Goal: Information Seeking & Learning: Learn about a topic

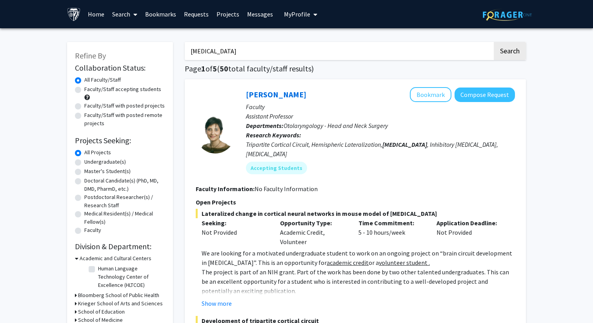
click at [217, 52] on input "[MEDICAL_DATA]" at bounding box center [339, 51] width 308 height 18
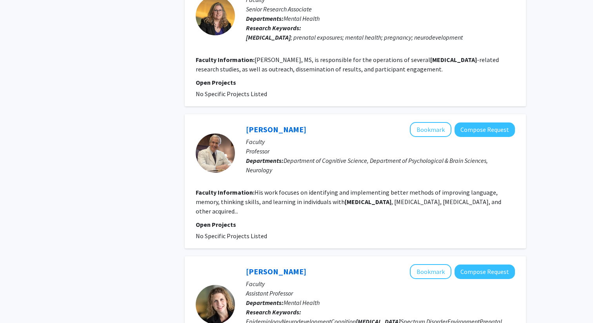
scroll to position [1402, 0]
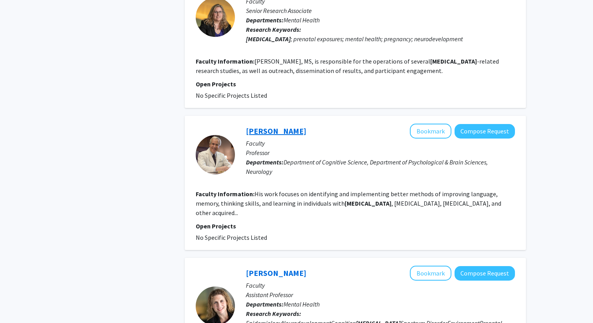
click at [283, 126] on link "[PERSON_NAME]" at bounding box center [276, 131] width 60 height 10
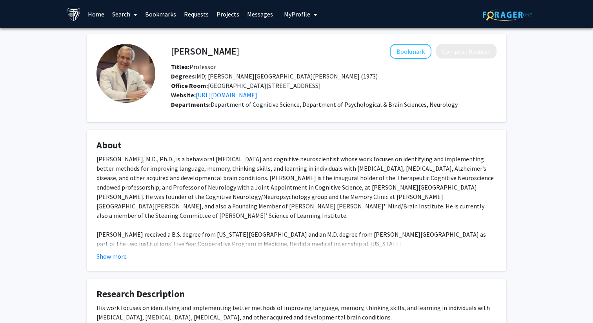
scroll to position [18, 0]
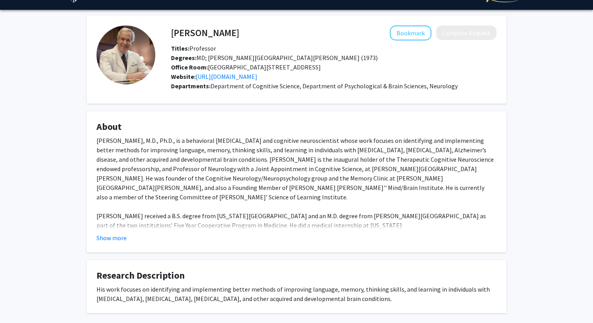
click at [118, 244] on fg-card "About [PERSON_NAME], M.D., Ph.D., is a behavioral [MEDICAL_DATA] and cognitive …" at bounding box center [297, 181] width 420 height 141
click at [118, 237] on button "Show more" at bounding box center [112, 237] width 30 height 9
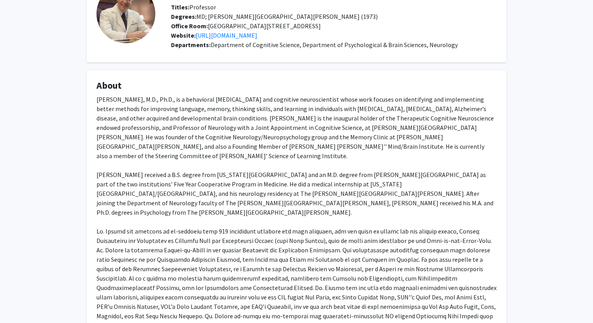
scroll to position [62, 0]
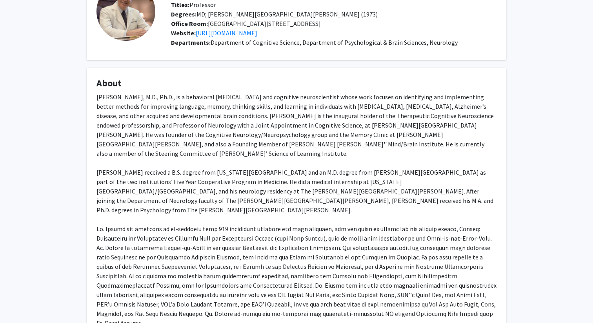
click at [271, 209] on div "[PERSON_NAME], M.D., Ph.D., is a behavioral [MEDICAL_DATA] and cognitive neuros…" at bounding box center [297, 209] width 400 height 235
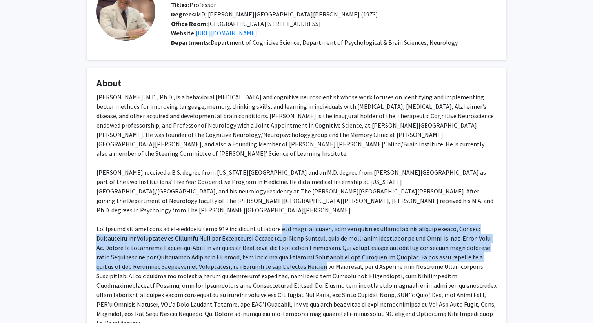
drag, startPoint x: 271, startPoint y: 209, endPoint x: 261, endPoint y: 250, distance: 41.4
click at [261, 250] on div "[PERSON_NAME], M.D., Ph.D., is a behavioral [MEDICAL_DATA] and cognitive neuros…" at bounding box center [297, 209] width 400 height 235
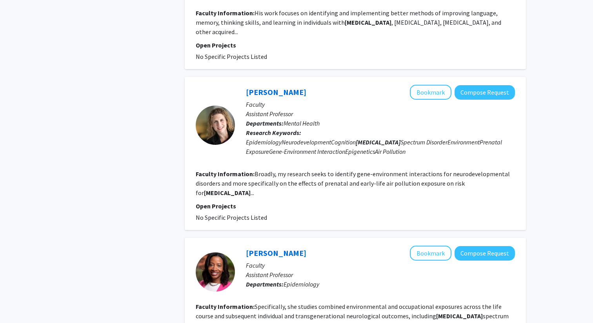
scroll to position [1579, 0]
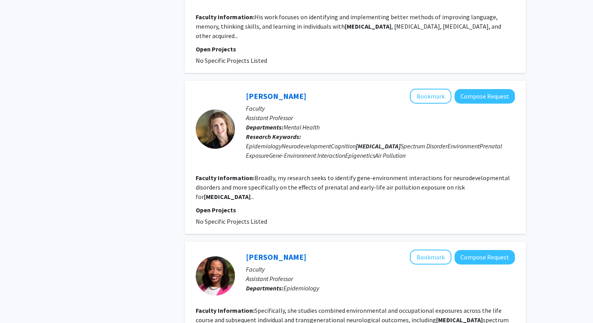
click at [262, 174] on fg-read-more "Broadly, my research seeks to identify gene-environment interactions for neurod…" at bounding box center [353, 187] width 314 height 27
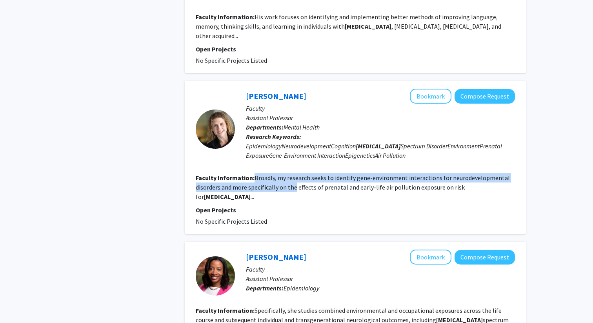
drag, startPoint x: 262, startPoint y: 122, endPoint x: 287, endPoint y: 135, distance: 27.9
click at [287, 173] on section "Faculty Information: Broadly, my research seeks to identify gene-environment in…" at bounding box center [355, 187] width 319 height 28
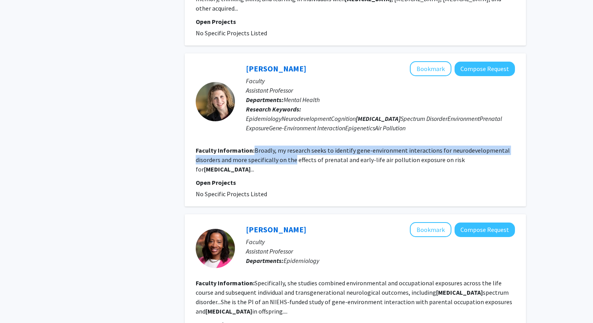
scroll to position [1608, 0]
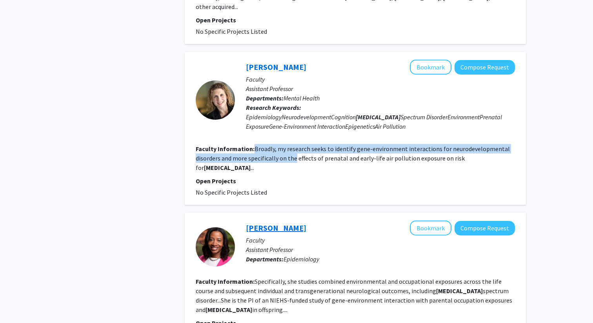
click at [273, 223] on link "[PERSON_NAME]" at bounding box center [276, 228] width 60 height 10
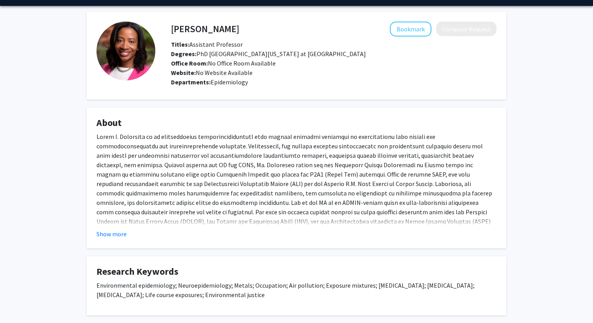
scroll to position [23, 0]
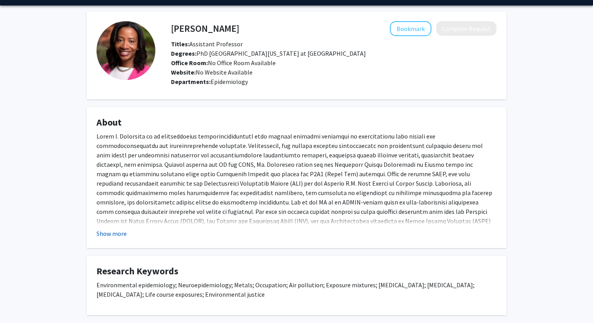
click at [101, 233] on button "Show more" at bounding box center [112, 233] width 30 height 9
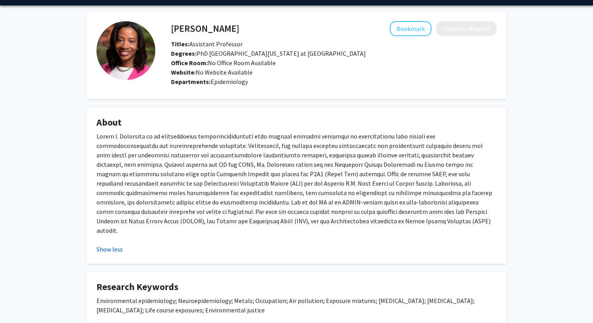
click at [102, 244] on button "Show less" at bounding box center [110, 248] width 26 height 9
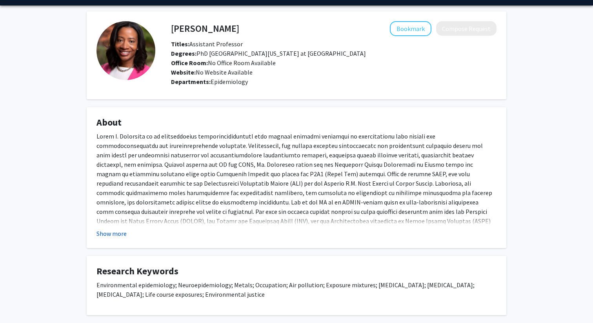
click at [102, 234] on button "Show more" at bounding box center [112, 233] width 30 height 9
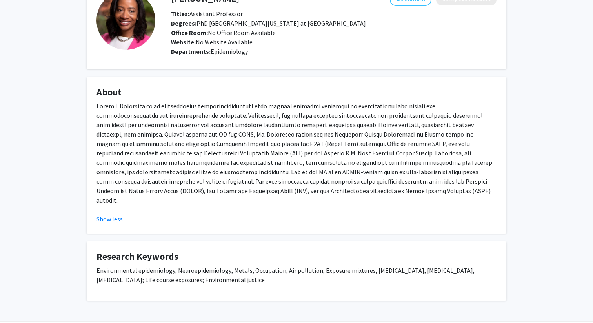
scroll to position [56, 0]
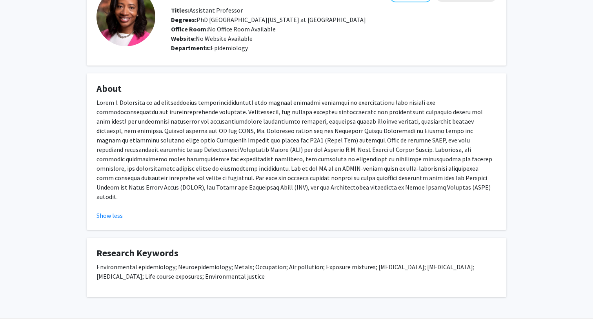
click at [190, 164] on p at bounding box center [297, 150] width 400 height 104
drag, startPoint x: 190, startPoint y: 164, endPoint x: 266, endPoint y: 166, distance: 76.1
click at [266, 166] on p at bounding box center [297, 150] width 400 height 104
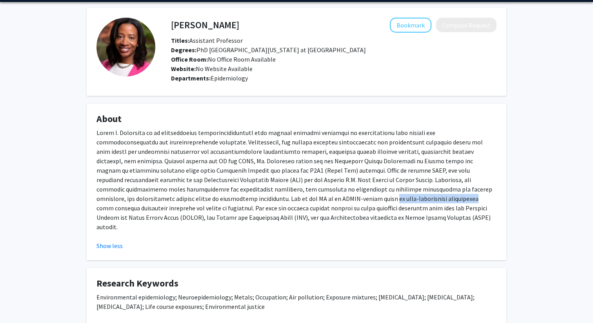
scroll to position [0, 0]
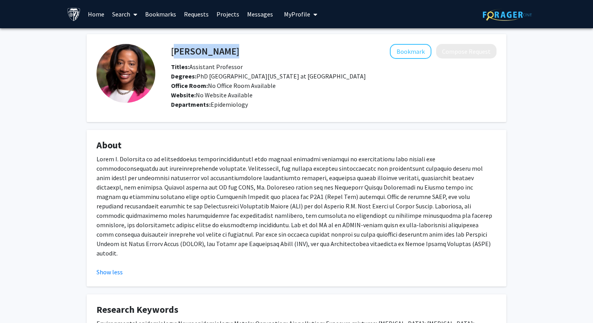
drag, startPoint x: 258, startPoint y: 47, endPoint x: 173, endPoint y: 47, distance: 85.5
click at [173, 47] on div "[PERSON_NAME] Bookmark Compose Request" at bounding box center [333, 51] width 337 height 15
copy h4 "[PERSON_NAME]"
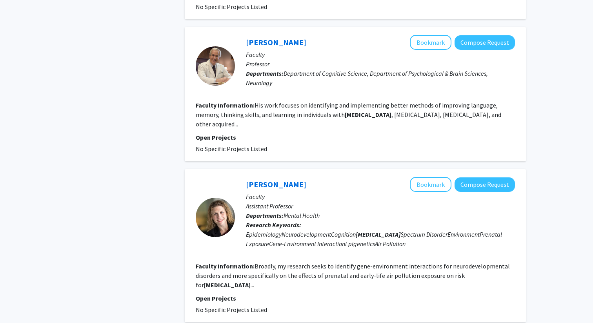
scroll to position [1653, 0]
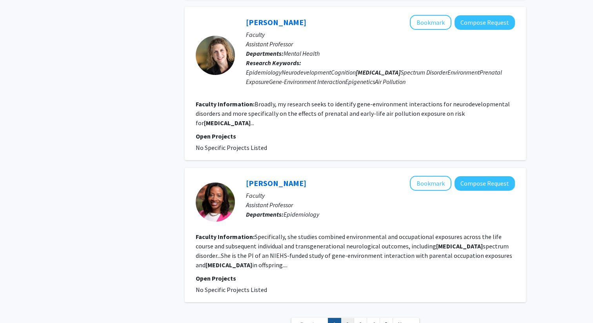
click at [346, 318] on link "2" at bounding box center [347, 325] width 13 height 14
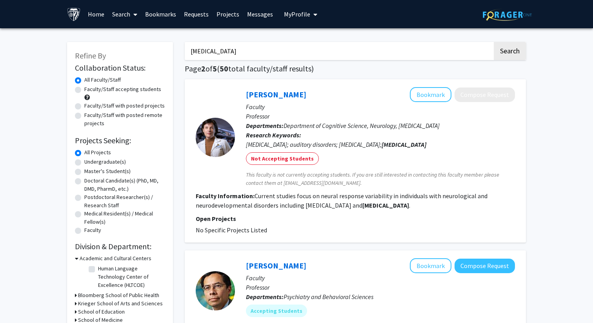
click at [249, 16] on link "Messages" at bounding box center [260, 13] width 34 height 27
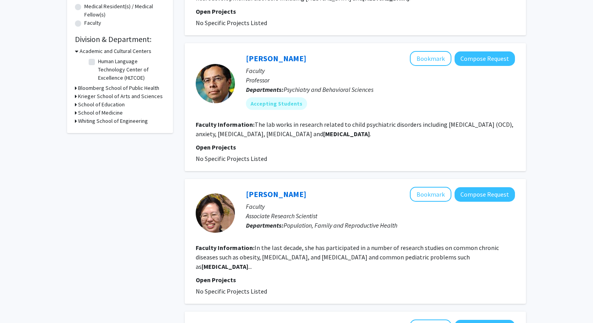
scroll to position [208, 0]
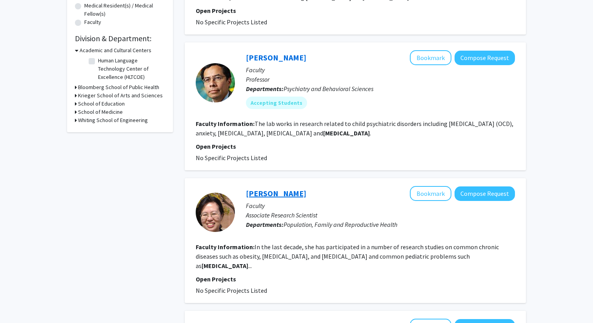
click at [261, 190] on link "[PERSON_NAME]" at bounding box center [276, 193] width 60 height 10
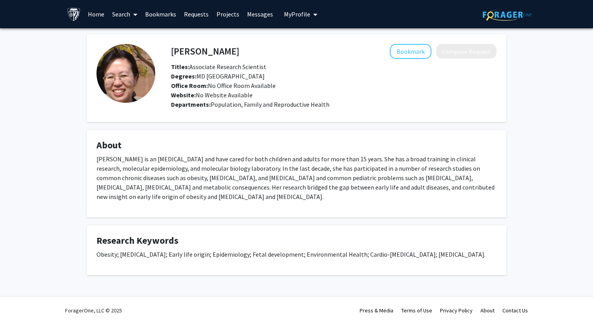
scroll to position [1, 0]
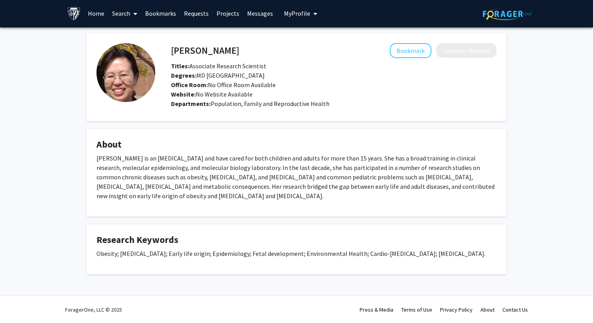
click at [246, 176] on p "[PERSON_NAME] is an [MEDICAL_DATA] and have cared for both children and adults …" at bounding box center [297, 176] width 400 height 47
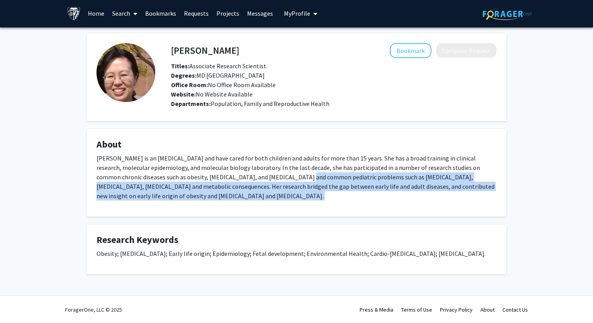
drag, startPoint x: 246, startPoint y: 176, endPoint x: 255, endPoint y: 202, distance: 27.3
click at [255, 202] on div "[PERSON_NAME] is an [MEDICAL_DATA] and have cared for both children and adults …" at bounding box center [297, 179] width 400 height 53
click at [263, 177] on p "[PERSON_NAME] is an [MEDICAL_DATA] and have cared for both children and adults …" at bounding box center [297, 176] width 400 height 47
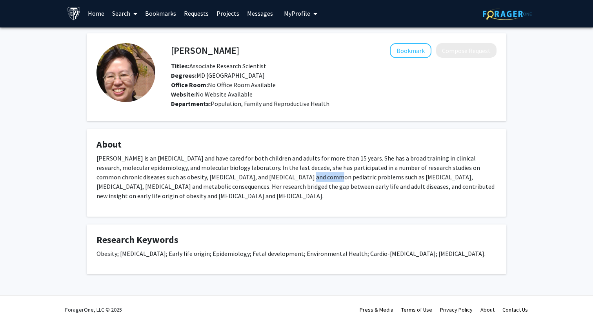
click at [263, 177] on p "[PERSON_NAME] is an [MEDICAL_DATA] and have cared for both children and adults …" at bounding box center [297, 176] width 400 height 47
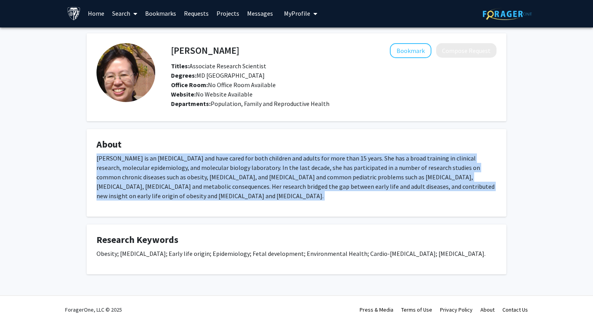
drag, startPoint x: 263, startPoint y: 177, endPoint x: 263, endPoint y: 199, distance: 22.8
click at [263, 200] on p "[PERSON_NAME] is an [MEDICAL_DATA] and have cared for both children and adults …" at bounding box center [297, 176] width 400 height 47
click at [263, 199] on p "[PERSON_NAME] is an [MEDICAL_DATA] and have cared for both children and adults …" at bounding box center [297, 176] width 400 height 47
drag, startPoint x: 248, startPoint y: 196, endPoint x: 202, endPoint y: 160, distance: 58.1
click at [202, 160] on p "[PERSON_NAME] is an [MEDICAL_DATA] and have cared for both children and adults …" at bounding box center [297, 176] width 400 height 47
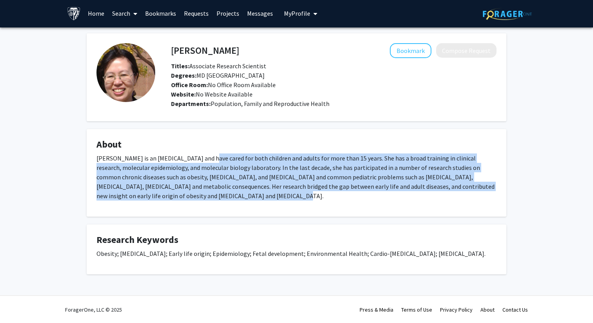
click at [202, 160] on p "[PERSON_NAME] is an [MEDICAL_DATA] and have cared for both children and adults …" at bounding box center [297, 176] width 400 height 47
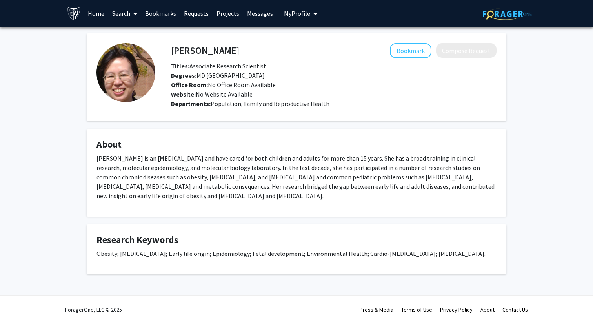
click at [213, 55] on h4 "[PERSON_NAME]" at bounding box center [205, 50] width 68 height 15
drag, startPoint x: 213, startPoint y: 55, endPoint x: 170, endPoint y: 54, distance: 42.4
click at [170, 54] on div "[PERSON_NAME] Bookmark Compose Request" at bounding box center [333, 50] width 337 height 15
click at [173, 51] on h4 "[PERSON_NAME]" at bounding box center [205, 50] width 68 height 15
drag, startPoint x: 173, startPoint y: 51, endPoint x: 228, endPoint y: 48, distance: 55.4
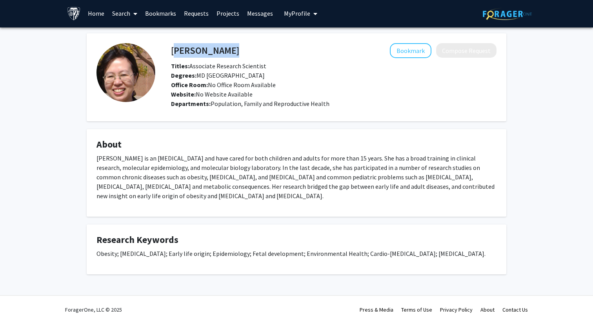
click at [228, 48] on h4 "[PERSON_NAME]" at bounding box center [205, 50] width 68 height 15
copy h4 "[PERSON_NAME]"
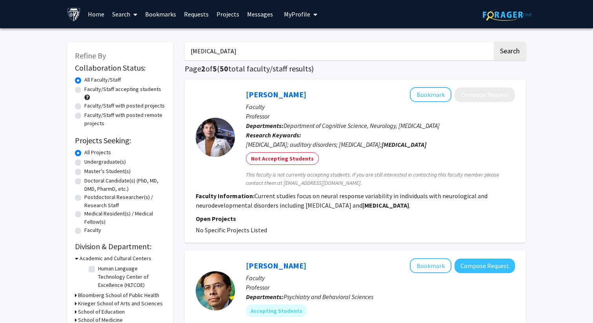
click at [279, 51] on input "[MEDICAL_DATA]" at bounding box center [339, 51] width 308 height 18
click at [206, 48] on input "[MEDICAL_DATA] clinical research" at bounding box center [339, 51] width 308 height 18
click at [191, 53] on input "[MEDICAL_DATA]" clinical research" at bounding box center [339, 51] width 308 height 18
type input ""[MEDICAL_DATA]" clinical research"
click at [494, 42] on button "Search" at bounding box center [510, 51] width 32 height 18
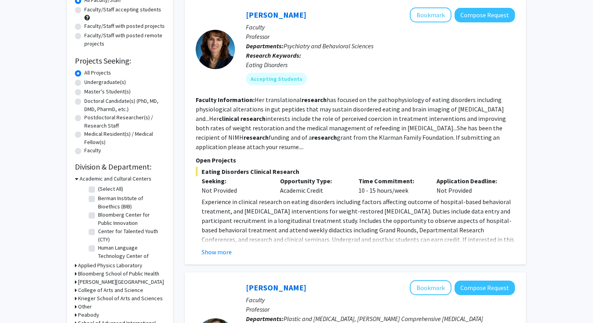
scroll to position [82, 0]
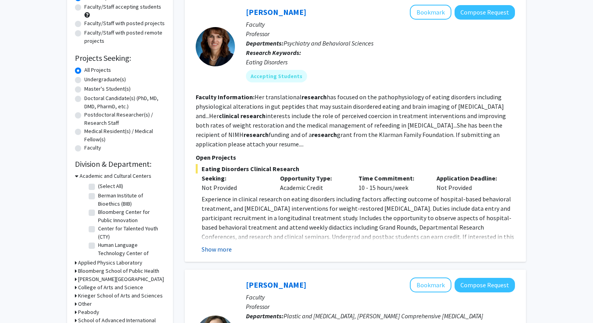
click at [212, 250] on button "Show more" at bounding box center [217, 248] width 30 height 9
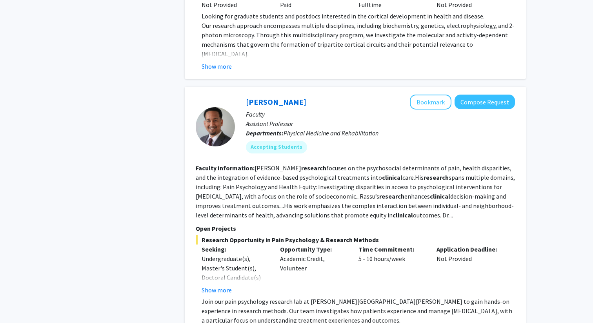
scroll to position [1500, 0]
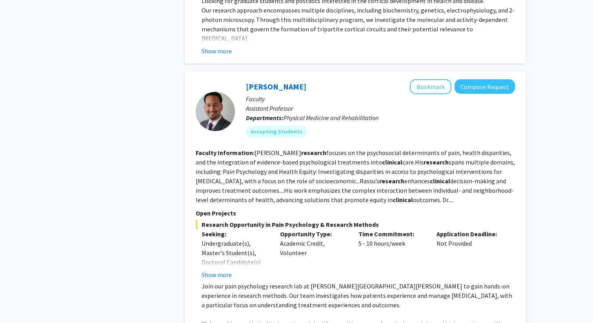
click at [320, 149] on fg-read-more "[PERSON_NAME] research focuses on the psychosocial determinants of pain, health…" at bounding box center [355, 176] width 319 height 55
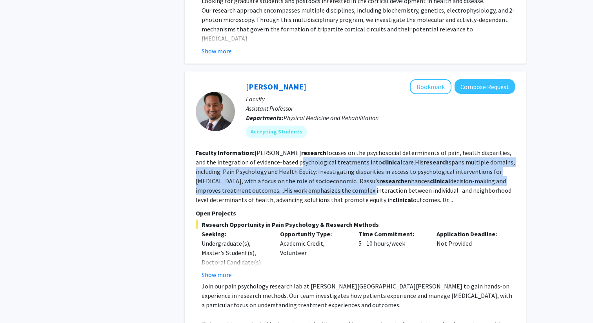
drag, startPoint x: 320, startPoint y: 149, endPoint x: 337, endPoint y: 179, distance: 34.7
click at [338, 180] on fg-read-more "[PERSON_NAME] research focuses on the psychosocial determinants of pain, health…" at bounding box center [355, 176] width 319 height 55
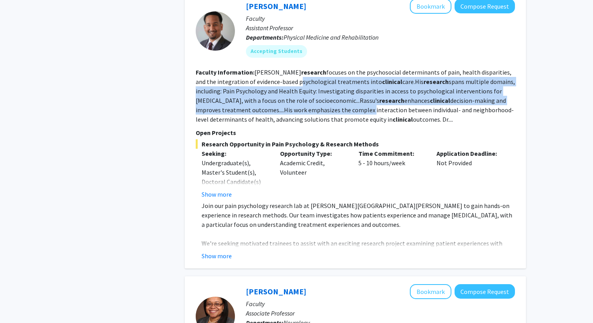
scroll to position [1591, 0]
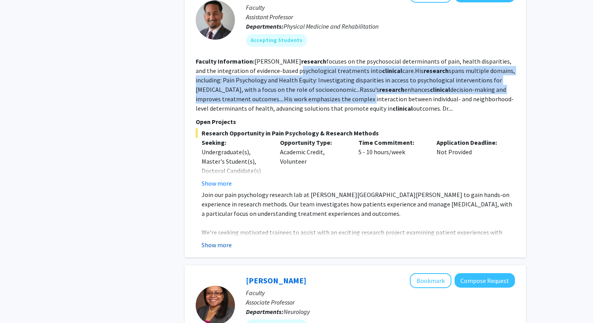
click at [221, 240] on button "Show more" at bounding box center [217, 244] width 30 height 9
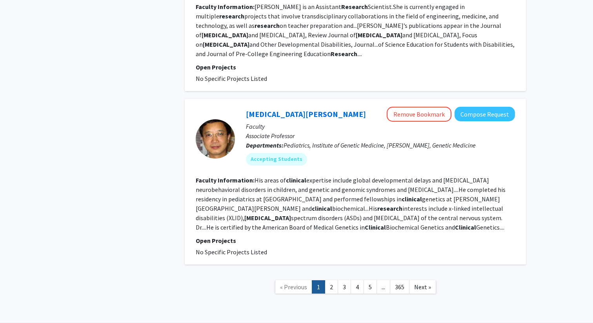
scroll to position [2247, 0]
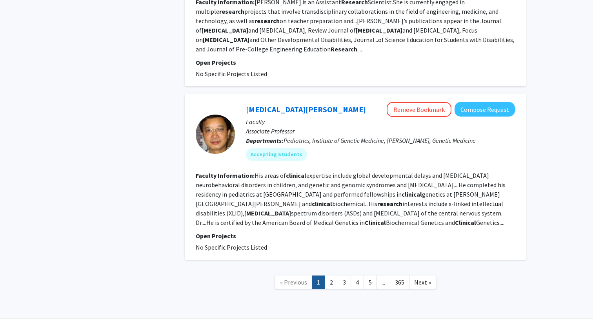
click at [291, 209] on b "[MEDICAL_DATA]" at bounding box center [267, 213] width 47 height 8
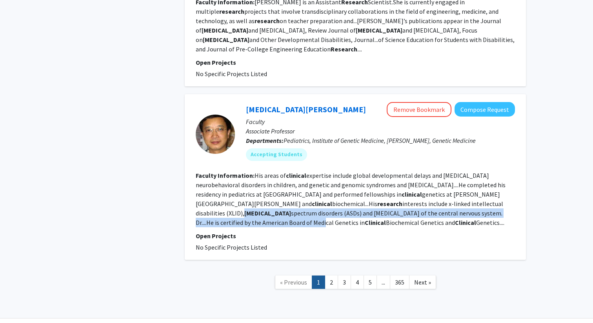
drag, startPoint x: 305, startPoint y: 195, endPoint x: 322, endPoint y: 200, distance: 18.0
click at [322, 200] on fg-read-more "His areas of clinical expertise include global developmental delays and [MEDICA…" at bounding box center [351, 198] width 310 height 55
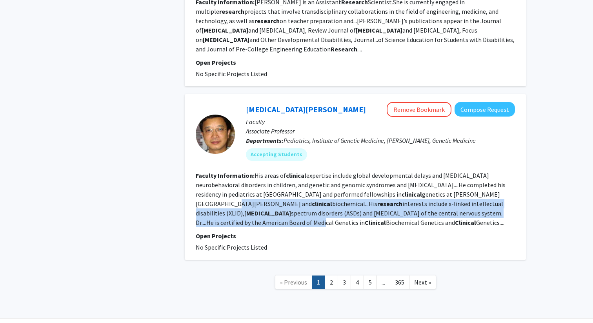
drag, startPoint x: 322, startPoint y: 200, endPoint x: 324, endPoint y: 188, distance: 12.3
click at [324, 188] on fg-read-more "His areas of clinical expertise include global developmental delays and [MEDICA…" at bounding box center [351, 198] width 310 height 55
click at [275, 104] on link "[MEDICAL_DATA][PERSON_NAME]" at bounding box center [306, 109] width 120 height 10
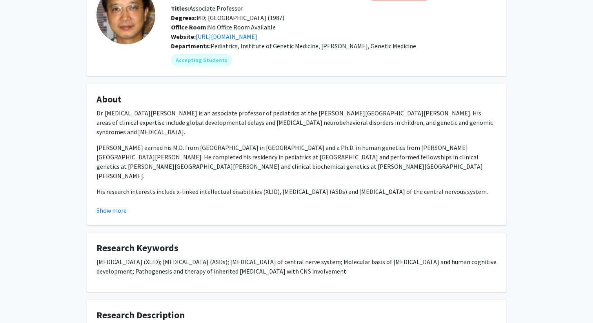
scroll to position [64, 0]
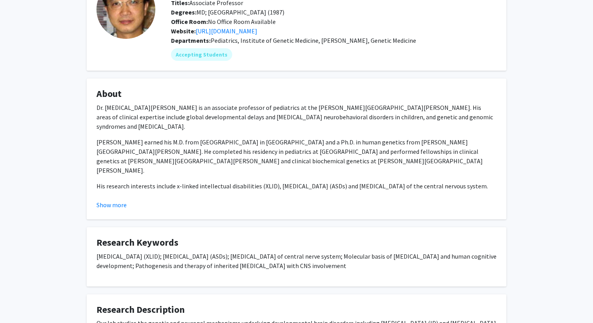
click at [164, 167] on div "Dr. [MEDICAL_DATA][PERSON_NAME] is an associate professor of pediatrics at the …" at bounding box center [297, 159] width 400 height 113
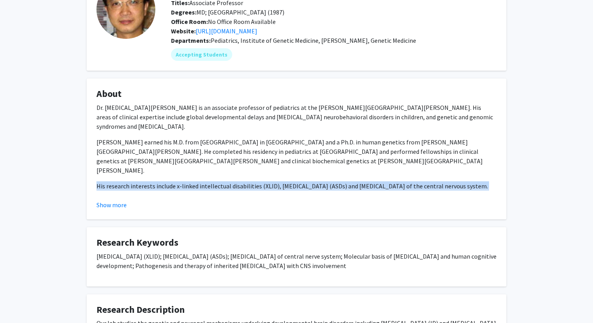
drag, startPoint x: 164, startPoint y: 167, endPoint x: 255, endPoint y: 191, distance: 94.2
click at [255, 191] on div "Dr. [MEDICAL_DATA][PERSON_NAME] is an associate professor of pediatrics at the …" at bounding box center [297, 159] width 400 height 113
click at [108, 200] on button "Show more" at bounding box center [112, 204] width 30 height 9
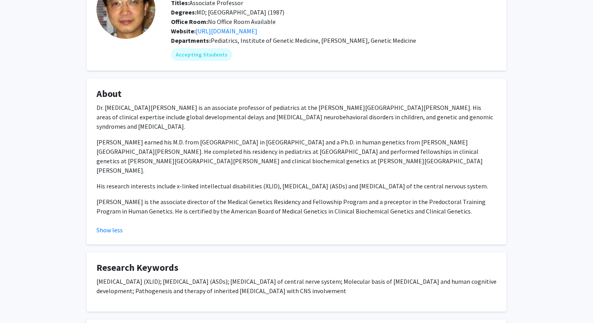
click at [149, 199] on p "[PERSON_NAME] is the associate director of the Medical Genetics Residency and F…" at bounding box center [297, 206] width 400 height 19
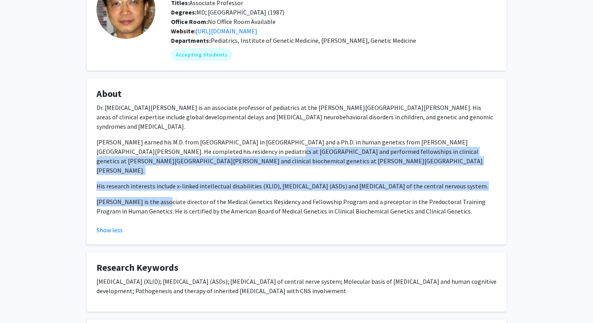
drag, startPoint x: 149, startPoint y: 199, endPoint x: 228, endPoint y: 153, distance: 90.2
click at [228, 153] on div "Dr. [MEDICAL_DATA][PERSON_NAME] is an associate professor of pediatrics at the …" at bounding box center [297, 159] width 400 height 113
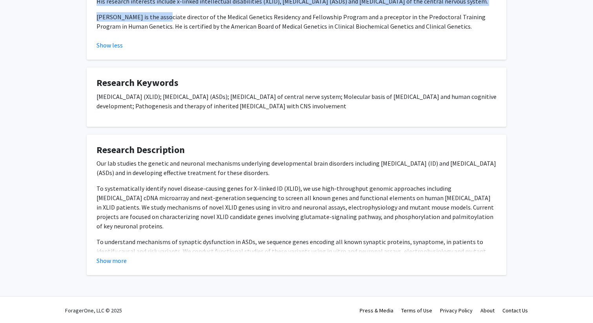
scroll to position [250, 0]
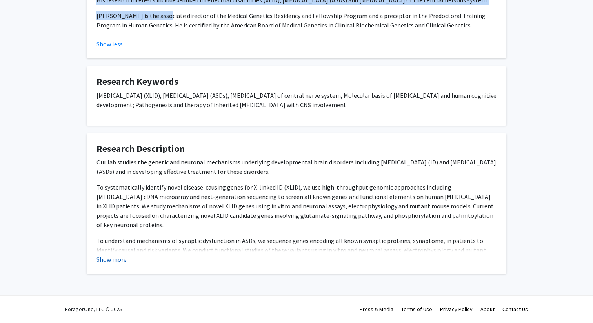
click at [108, 255] on button "Show more" at bounding box center [112, 259] width 30 height 9
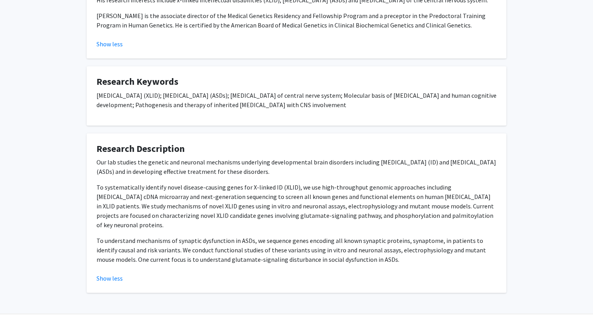
click at [104, 188] on p "To systematically identify novel disease-causing genes for X-linked ID (XLID), …" at bounding box center [297, 205] width 400 height 47
drag, startPoint x: 104, startPoint y: 188, endPoint x: 153, endPoint y: 188, distance: 48.6
click at [153, 188] on p "To systematically identify novel disease-causing genes for X-linked ID (XLID), …" at bounding box center [297, 205] width 400 height 47
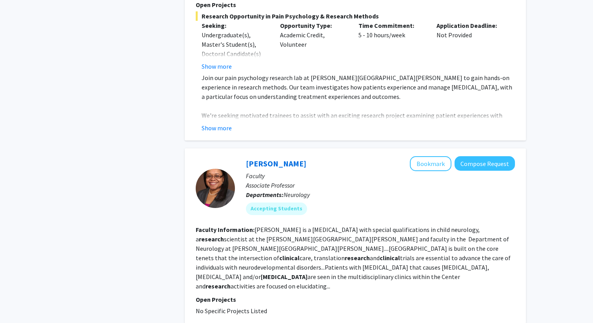
scroll to position [2101, 0]
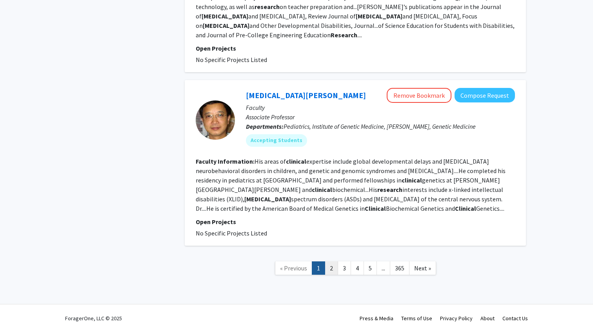
click at [332, 261] on link "2" at bounding box center [331, 268] width 13 height 14
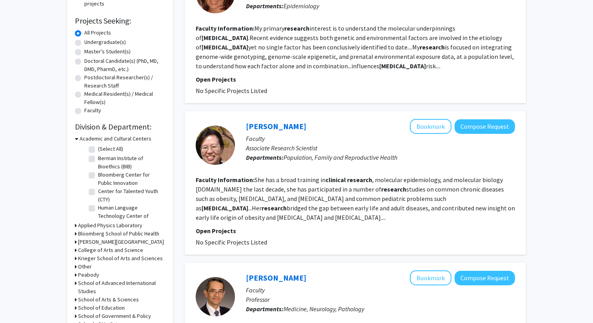
scroll to position [121, 0]
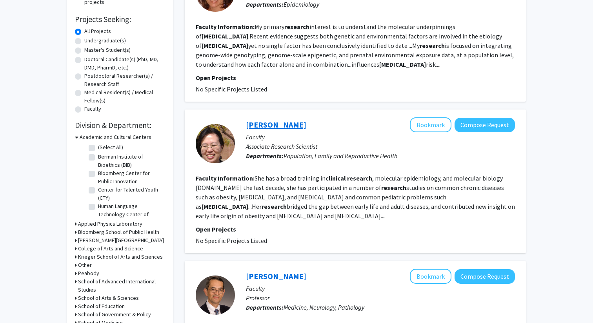
click at [271, 123] on link "[PERSON_NAME]" at bounding box center [276, 125] width 60 height 10
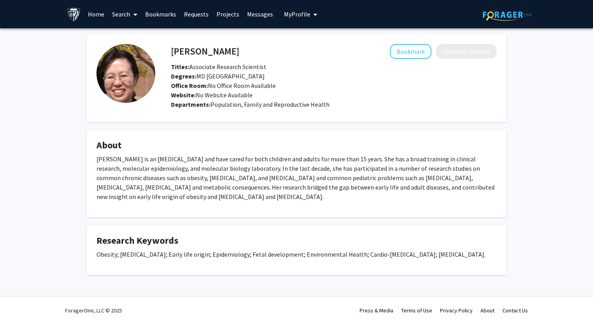
click at [277, 160] on p "[PERSON_NAME] is an [MEDICAL_DATA] and have cared for both children and adults …" at bounding box center [297, 177] width 400 height 47
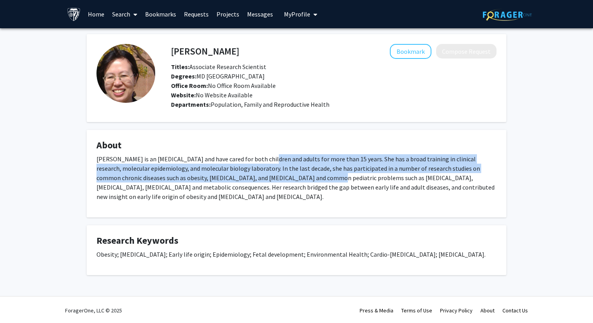
drag, startPoint x: 277, startPoint y: 160, endPoint x: 272, endPoint y: 177, distance: 17.7
click at [271, 177] on p "[PERSON_NAME] is an [MEDICAL_DATA] and have cared for both children and adults …" at bounding box center [297, 177] width 400 height 47
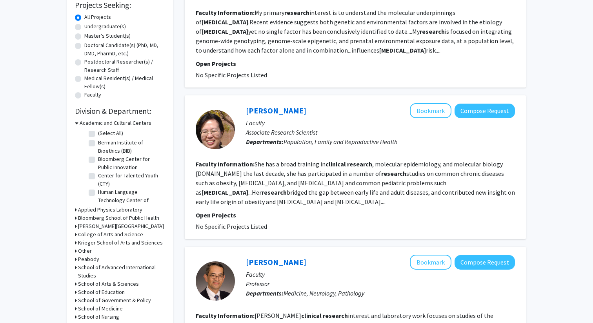
scroll to position [290, 0]
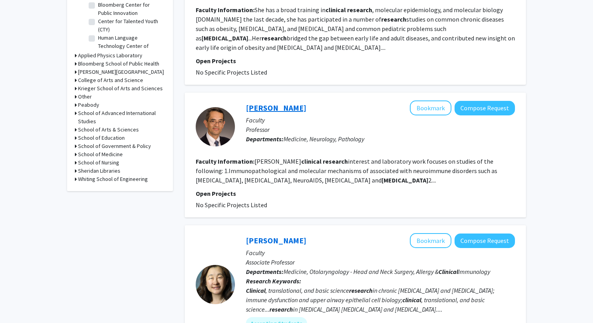
click at [274, 109] on link "[PERSON_NAME]" at bounding box center [276, 108] width 60 height 10
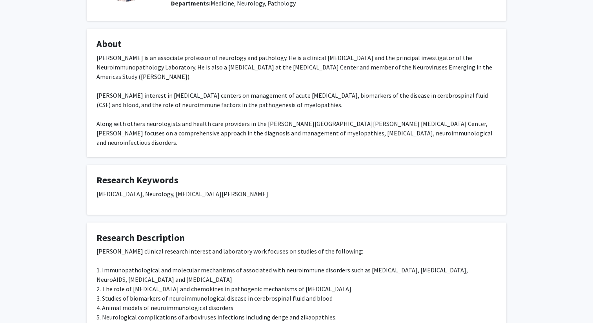
scroll to position [149, 0]
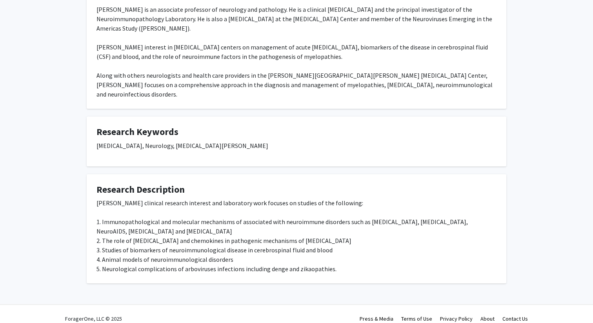
click at [228, 198] on div "[PERSON_NAME] clinical research interest and laboratory work focuses on studies…" at bounding box center [297, 235] width 400 height 75
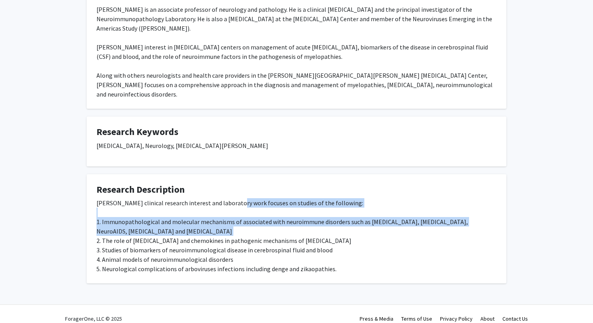
drag, startPoint x: 228, startPoint y: 196, endPoint x: 224, endPoint y: 219, distance: 23.1
click at [224, 219] on div "[PERSON_NAME] clinical research interest and laboratory work focuses on studies…" at bounding box center [297, 235] width 400 height 75
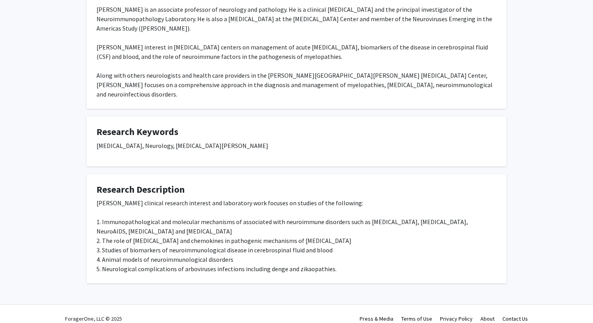
click at [108, 208] on div "[PERSON_NAME] clinical research interest and laboratory work focuses on studies…" at bounding box center [297, 235] width 400 height 75
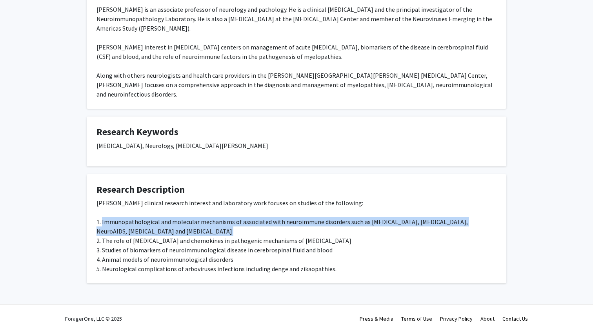
drag, startPoint x: 108, startPoint y: 208, endPoint x: 215, endPoint y: 224, distance: 108.3
click at [215, 224] on div "[PERSON_NAME] clinical research interest and laboratory work focuses on studies…" at bounding box center [297, 235] width 400 height 75
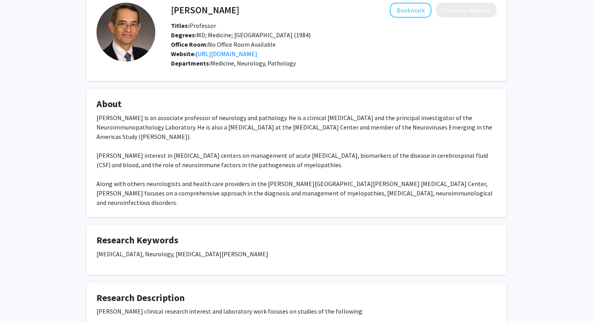
scroll to position [37, 0]
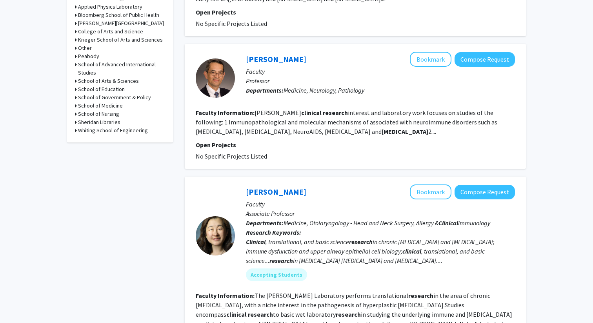
scroll to position [521, 0]
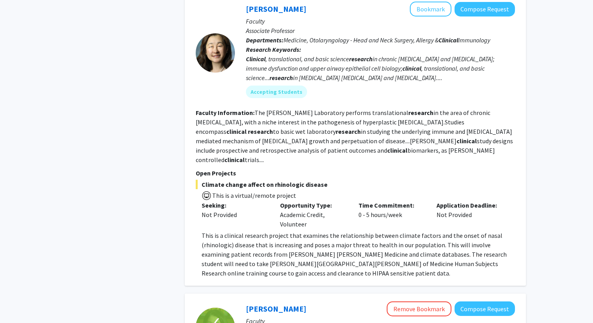
click at [236, 231] on p "This is a clinical research project that examines the relationship between clim…" at bounding box center [358, 254] width 313 height 47
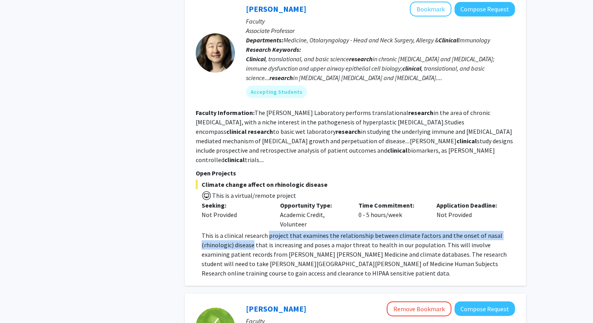
drag, startPoint x: 236, startPoint y: 231, endPoint x: 272, endPoint y: 223, distance: 36.9
click at [272, 231] on p "This is a clinical research project that examines the relationship between clim…" at bounding box center [358, 254] width 313 height 47
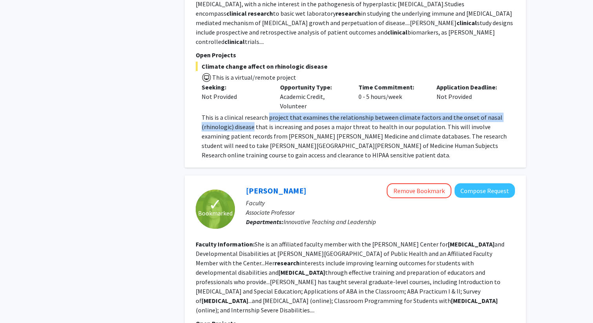
scroll to position [769, 0]
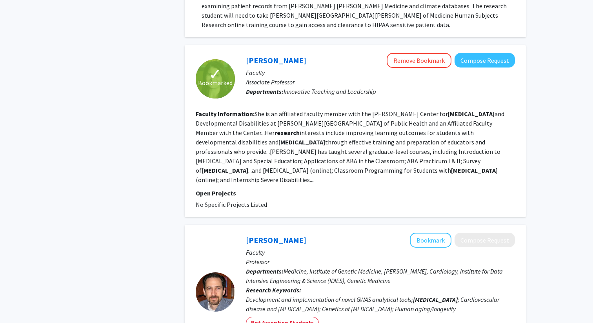
click at [265, 110] on fg-read-more "She is an affiliated faculty member with the [PERSON_NAME] Center for [MEDICAL_…" at bounding box center [350, 147] width 309 height 74
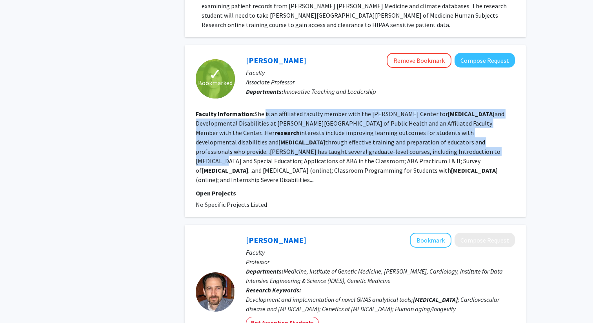
drag, startPoint x: 265, startPoint y: 102, endPoint x: 308, endPoint y: 139, distance: 57.0
click at [308, 139] on fg-read-more "She is an affiliated faculty member with the [PERSON_NAME] Center for [MEDICAL_…" at bounding box center [350, 147] width 309 height 74
click at [304, 139] on fg-read-more "She is an affiliated faculty member with the [PERSON_NAME] Center for [MEDICAL_…" at bounding box center [350, 147] width 309 height 74
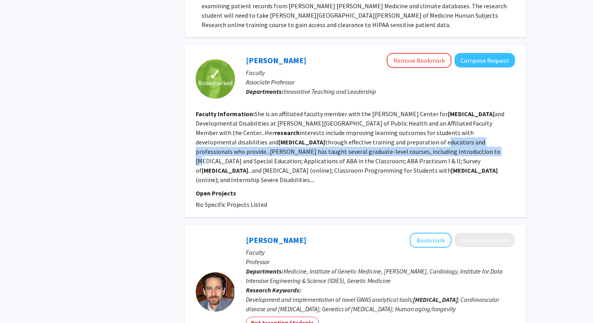
drag, startPoint x: 304, startPoint y: 139, endPoint x: 303, endPoint y: 129, distance: 10.7
click at [303, 129] on fg-read-more "She is an affiliated faculty member with the [PERSON_NAME] Center for [MEDICAL_…" at bounding box center [350, 147] width 309 height 74
click at [284, 55] on link "[PERSON_NAME]" at bounding box center [276, 60] width 60 height 10
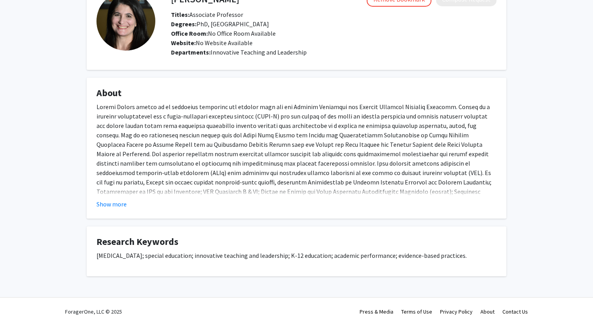
scroll to position [54, 0]
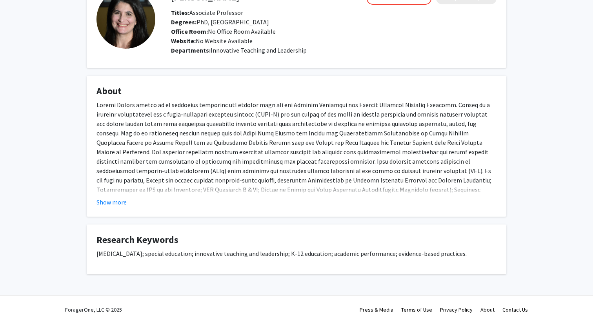
click at [107, 209] on fg-card "About Show more" at bounding box center [297, 146] width 420 height 141
click at [118, 209] on fg-card "About Show more" at bounding box center [297, 146] width 420 height 141
click at [117, 200] on button "Show more" at bounding box center [112, 201] width 30 height 9
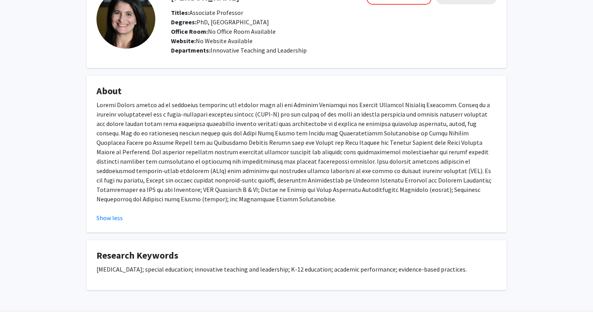
click at [128, 188] on p at bounding box center [297, 152] width 400 height 104
drag, startPoint x: 128, startPoint y: 188, endPoint x: 194, endPoint y: 190, distance: 65.5
click at [194, 190] on p at bounding box center [297, 152] width 400 height 104
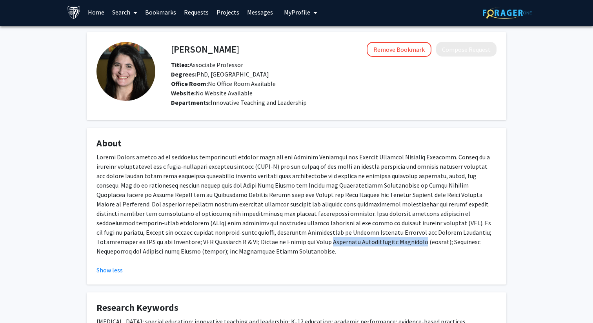
scroll to position [0, 0]
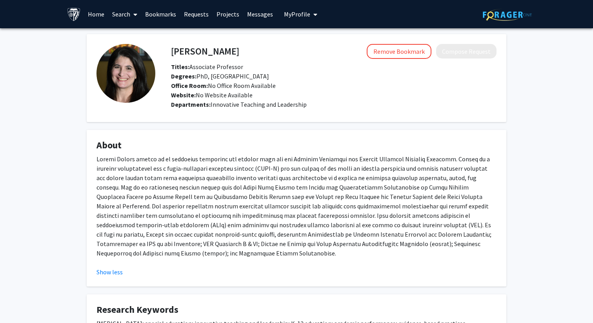
click at [206, 142] on h4 "About" at bounding box center [297, 145] width 400 height 11
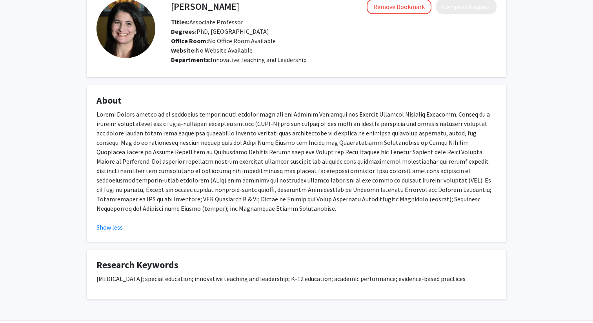
scroll to position [45, 0]
click at [192, 114] on p at bounding box center [297, 161] width 400 height 104
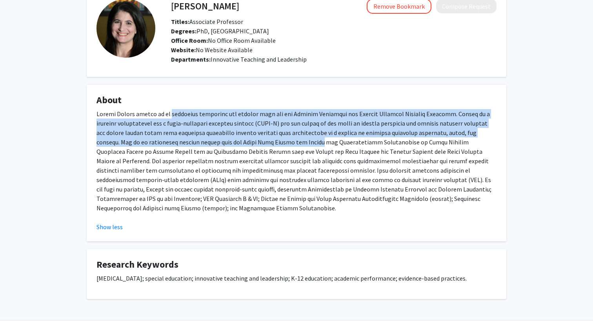
drag, startPoint x: 192, startPoint y: 114, endPoint x: 232, endPoint y: 139, distance: 47.6
click at [232, 139] on p at bounding box center [297, 161] width 400 height 104
drag, startPoint x: 232, startPoint y: 139, endPoint x: 206, endPoint y: 113, distance: 36.3
click at [206, 113] on p at bounding box center [297, 161] width 400 height 104
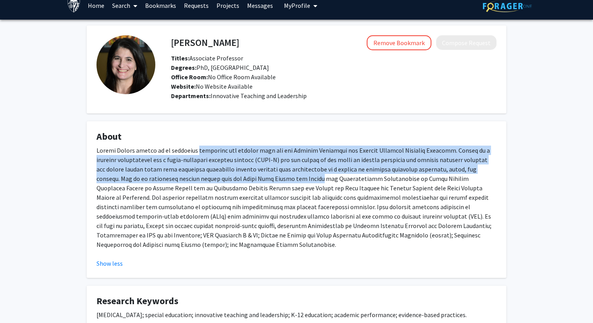
scroll to position [7, 0]
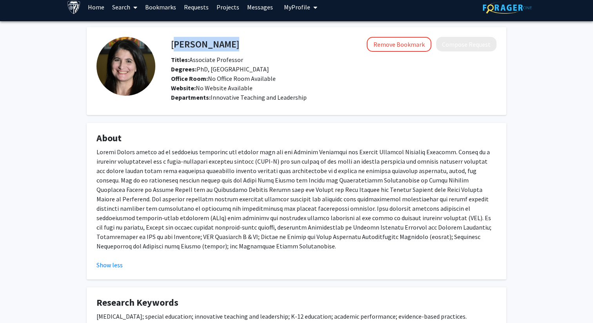
drag, startPoint x: 248, startPoint y: 40, endPoint x: 173, endPoint y: 40, distance: 75.3
click at [173, 40] on div "[PERSON_NAME] Remove Bookmark Compose Request" at bounding box center [333, 44] width 337 height 15
copy h4 "[PERSON_NAME]"
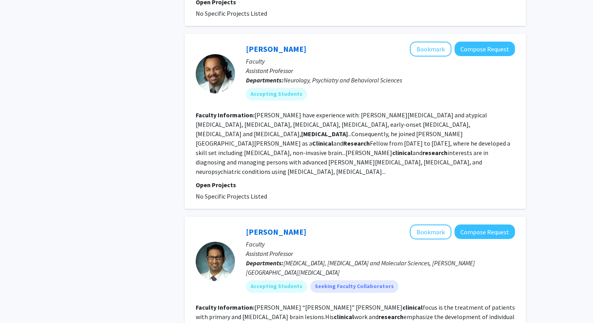
scroll to position [1288, 0]
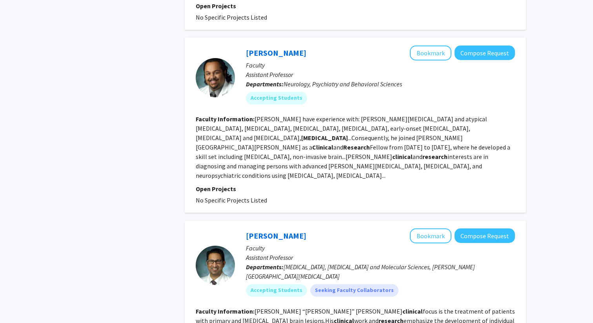
click at [270, 128] on fg-read-more "[PERSON_NAME] have experience with: [PERSON_NAME][MEDICAL_DATA] and atypical [M…" at bounding box center [353, 147] width 315 height 64
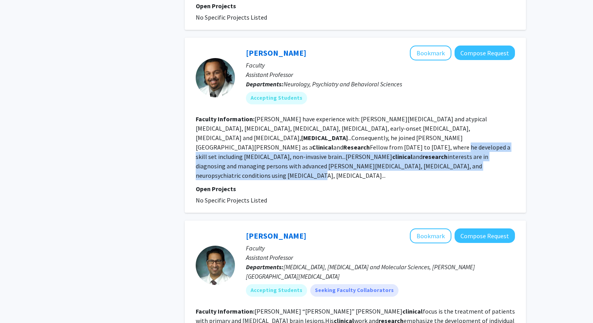
drag, startPoint x: 270, startPoint y: 128, endPoint x: 289, endPoint y: 144, distance: 24.2
click at [289, 144] on fg-read-more "[PERSON_NAME] have experience with: [PERSON_NAME][MEDICAL_DATA] and atypical [M…" at bounding box center [353, 147] width 315 height 64
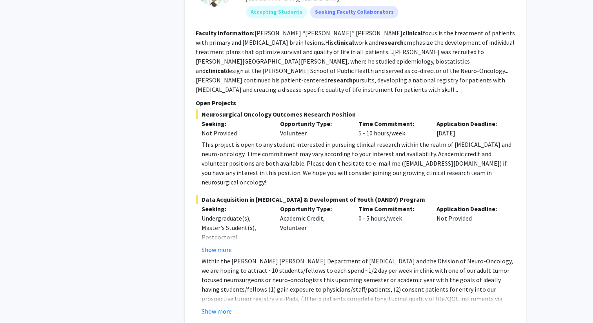
scroll to position [1561, 0]
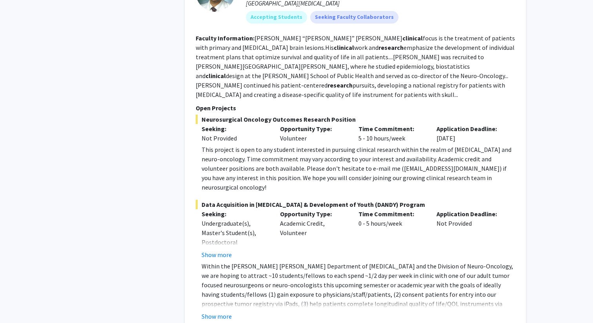
click at [289, 145] on div "This project is open to any student interested in pursuing clinical research wi…" at bounding box center [358, 168] width 313 height 47
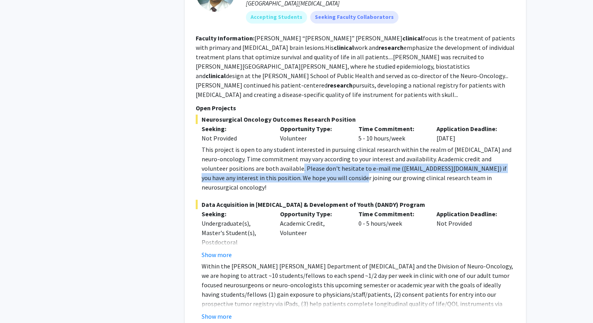
drag, startPoint x: 289, startPoint y: 132, endPoint x: 317, endPoint y: 144, distance: 30.6
click at [317, 144] on fg-project-list "Neurosurgical Oncology Outcomes Research Position Seeking: Not Provided Opportu…" at bounding box center [355, 218] width 319 height 206
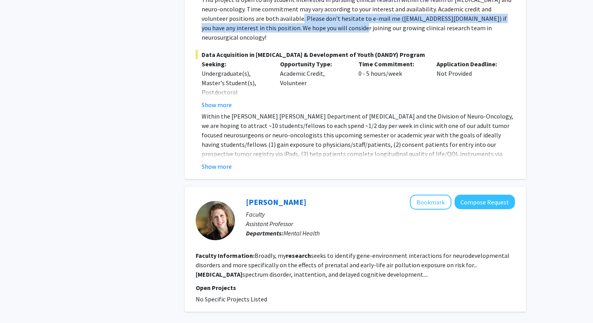
scroll to position [1740, 0]
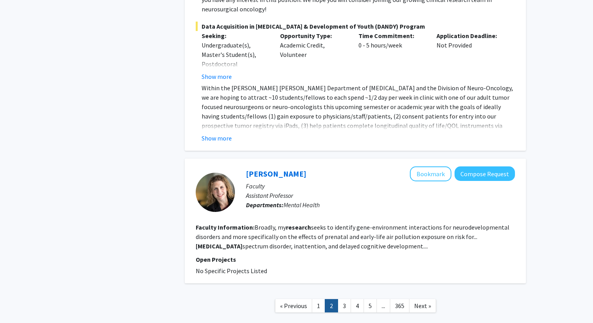
click at [309, 223] on b "research" at bounding box center [298, 227] width 25 height 8
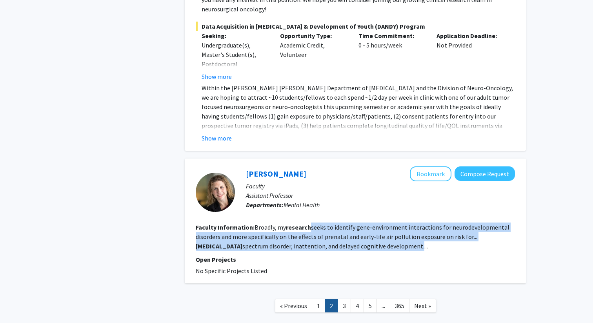
drag, startPoint x: 309, startPoint y: 179, endPoint x: 317, endPoint y: 195, distance: 17.4
click at [317, 223] on fg-read-more "Broadly, my research seeks to identify gene-environment interactions for neurod…" at bounding box center [353, 236] width 314 height 27
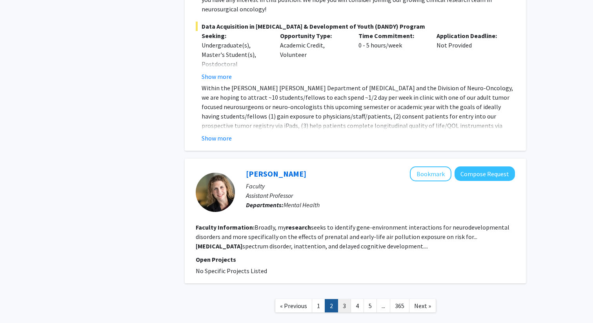
click at [347, 299] on link "3" at bounding box center [344, 306] width 13 height 14
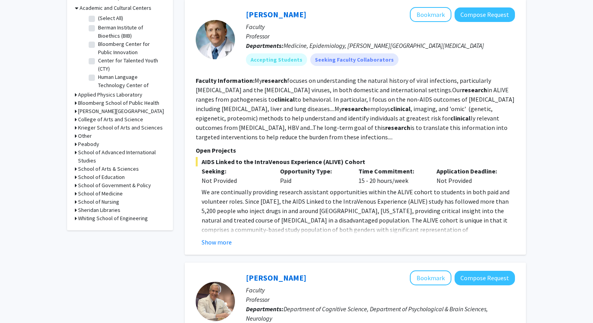
scroll to position [251, 0]
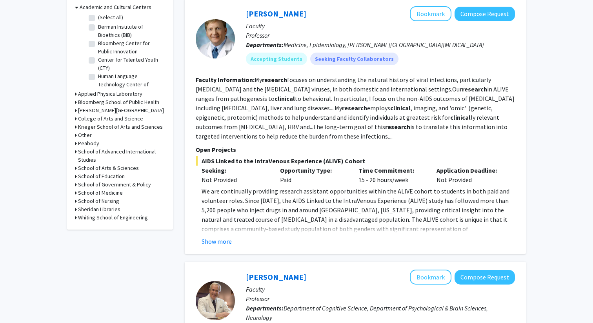
click at [317, 80] on fg-read-more "My research focuses on understanding the natural history of viral infections, p…" at bounding box center [355, 108] width 319 height 64
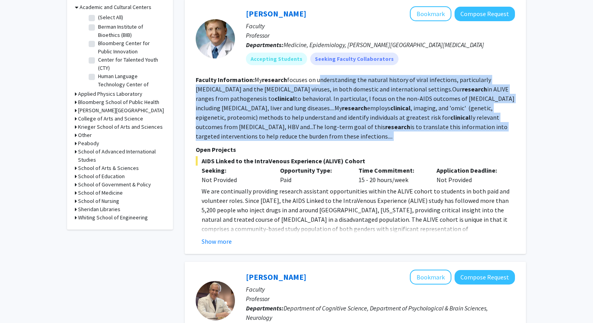
drag, startPoint x: 317, startPoint y: 80, endPoint x: 344, endPoint y: 133, distance: 59.3
click at [344, 133] on fg-search-faculty "[PERSON_NAME] Bookmark Compose Request Faculty Professor Departments: Medicine,…" at bounding box center [355, 126] width 319 height 240
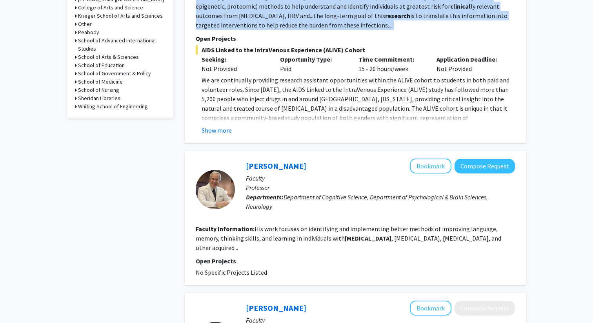
scroll to position [516, 0]
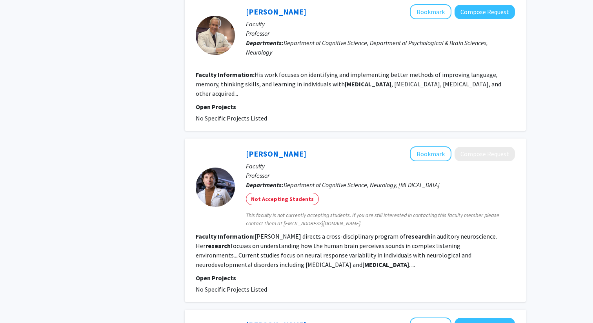
click at [313, 71] on fg-read-more "His work focuses on identifying and implementing better methods of improving la…" at bounding box center [349, 84] width 306 height 27
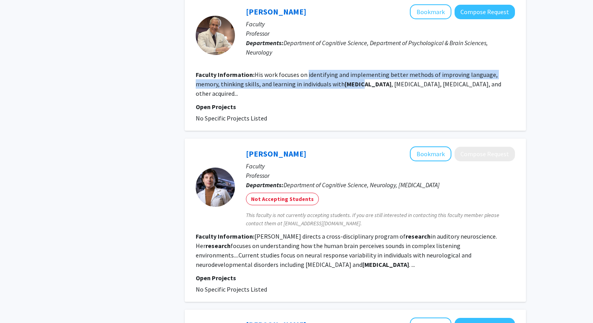
drag, startPoint x: 313, startPoint y: 61, endPoint x: 329, endPoint y: 77, distance: 22.2
click at [329, 77] on fg-read-more "His work focuses on identifying and implementing better methods of improving la…" at bounding box center [349, 84] width 306 height 27
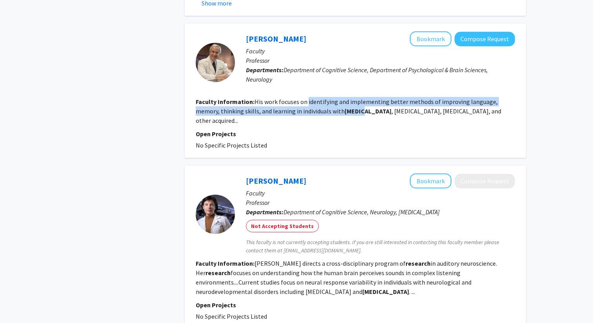
scroll to position [484, 0]
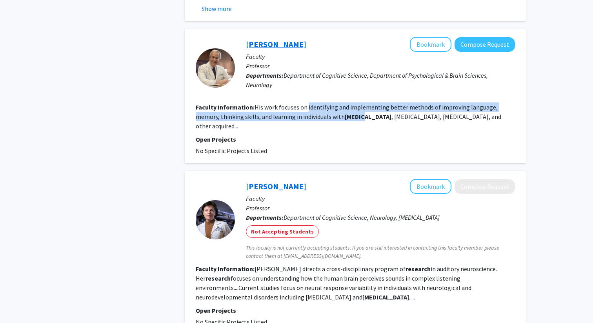
click at [285, 39] on link "[PERSON_NAME]" at bounding box center [276, 44] width 60 height 10
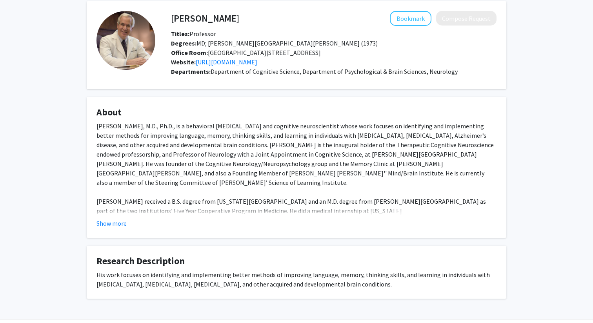
scroll to position [47, 0]
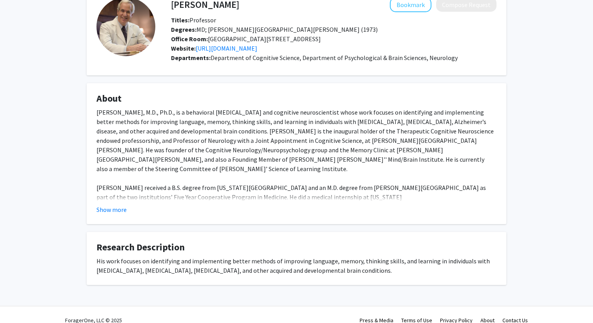
click at [209, 37] on span "Office Room: [STREET_ADDRESS]" at bounding box center [246, 39] width 150 height 8
drag, startPoint x: 209, startPoint y: 37, endPoint x: 283, endPoint y: 37, distance: 73.8
click at [283, 37] on div "Office Room: [STREET_ADDRESS]" at bounding box center [333, 38] width 337 height 9
drag, startPoint x: 283, startPoint y: 37, endPoint x: 225, endPoint y: 37, distance: 58.1
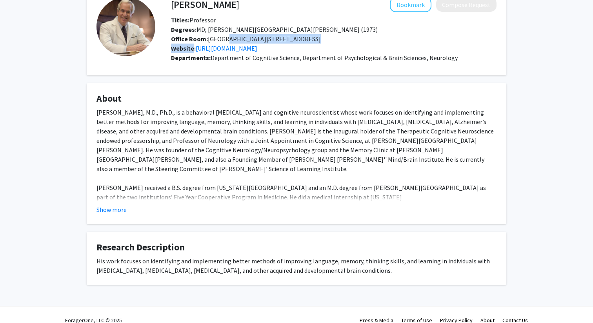
click at [225, 37] on div "Office Room: [STREET_ADDRESS]" at bounding box center [333, 38] width 337 height 9
click at [225, 37] on span "Office Room: [STREET_ADDRESS]" at bounding box center [246, 39] width 150 height 8
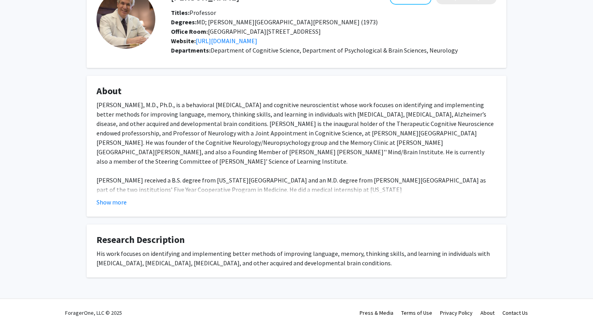
scroll to position [57, 0]
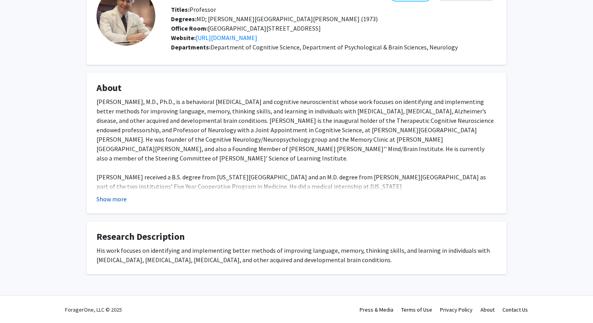
click at [126, 195] on button "Show more" at bounding box center [112, 198] width 30 height 9
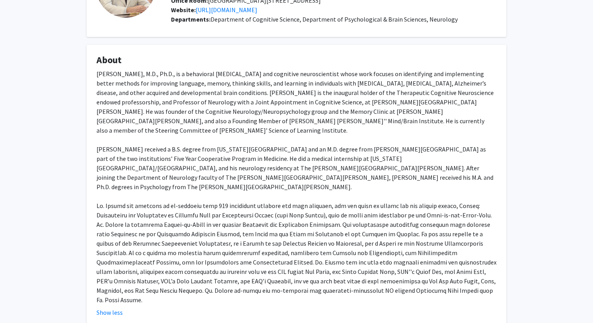
scroll to position [0, 0]
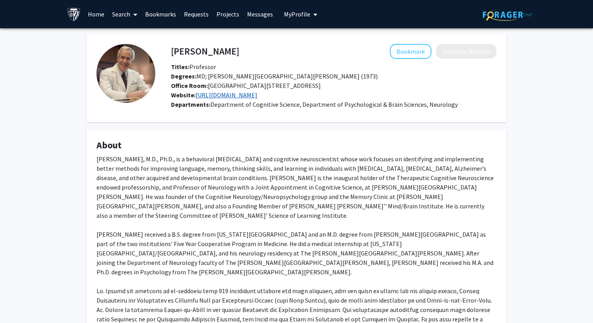
click at [228, 92] on link "[URL][DOMAIN_NAME]" at bounding box center [227, 95] width 62 height 8
drag, startPoint x: 230, startPoint y: 58, endPoint x: 171, endPoint y: 55, distance: 58.9
click at [171, 55] on div "[PERSON_NAME] Bookmark Compose Request" at bounding box center [333, 51] width 337 height 15
copy h4 "[PERSON_NAME]"
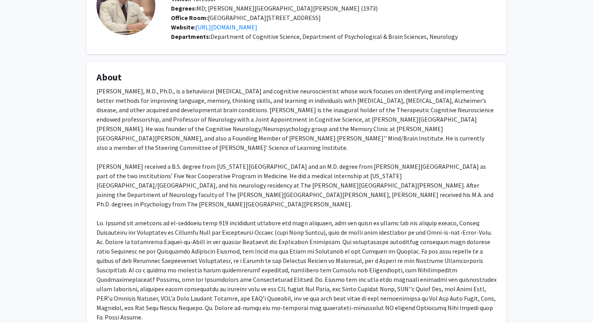
scroll to position [69, 0]
click at [159, 97] on div "[PERSON_NAME], M.D., Ph.D., is a behavioral [MEDICAL_DATA] and cognitive neuros…" at bounding box center [297, 203] width 400 height 235
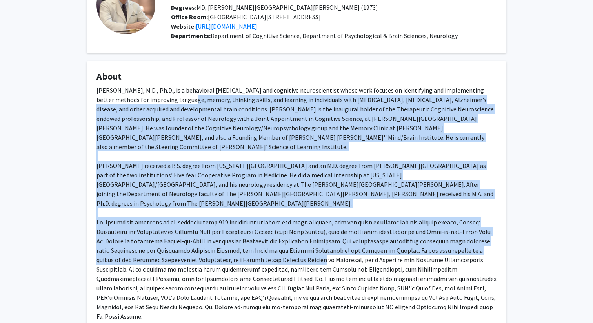
drag, startPoint x: 159, startPoint y: 97, endPoint x: 282, endPoint y: 245, distance: 192.3
click at [282, 245] on div "[PERSON_NAME], M.D., Ph.D., is a behavioral [MEDICAL_DATA] and cognitive neuros…" at bounding box center [297, 203] width 400 height 235
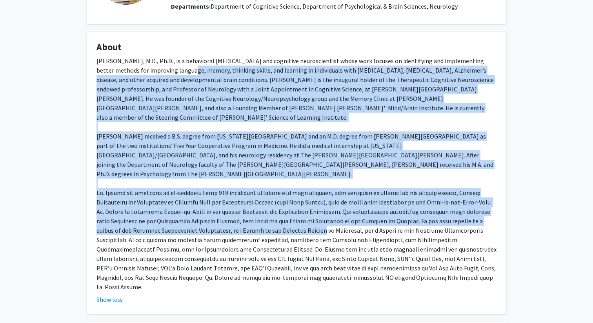
scroll to position [99, 0]
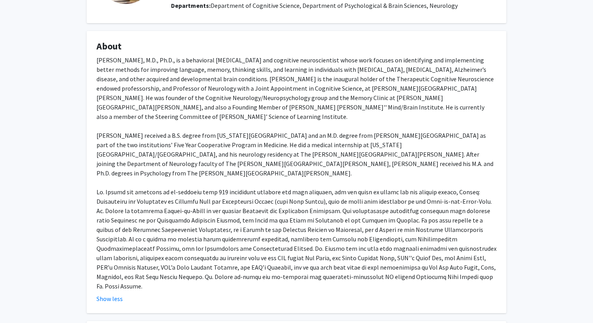
click at [286, 211] on div "[PERSON_NAME], M.D., Ph.D., is a behavioral [MEDICAL_DATA] and cognitive neuros…" at bounding box center [297, 172] width 400 height 235
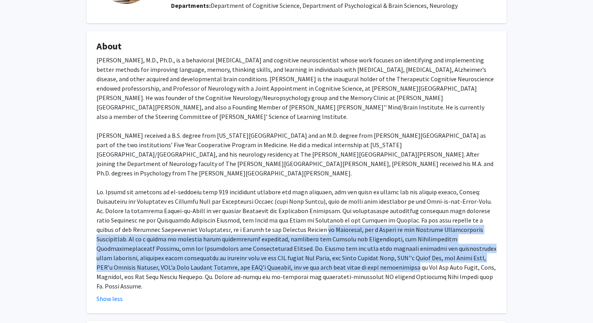
drag, startPoint x: 286, startPoint y: 211, endPoint x: 290, endPoint y: 252, distance: 41.4
click at [290, 252] on div "[PERSON_NAME], M.D., Ph.D., is a behavioral [MEDICAL_DATA] and cognitive neuros…" at bounding box center [297, 172] width 400 height 235
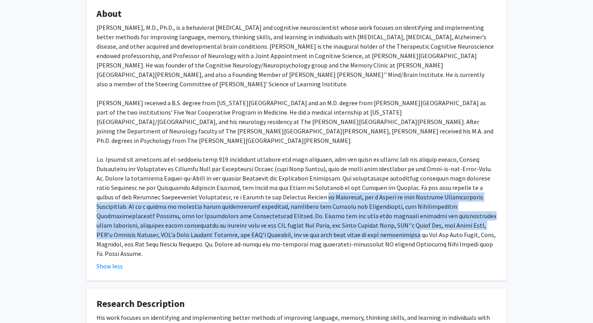
scroll to position [170, 0]
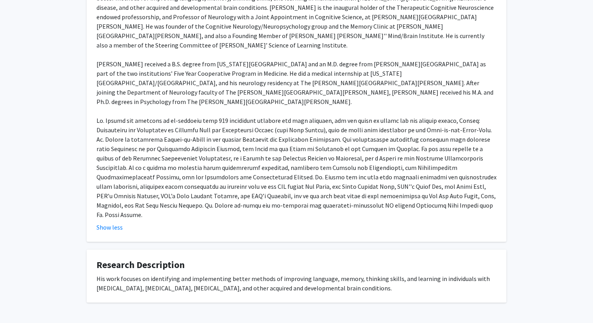
click at [281, 274] on div "His work focuses on identifying and implementing better methods of improving la…" at bounding box center [297, 283] width 400 height 19
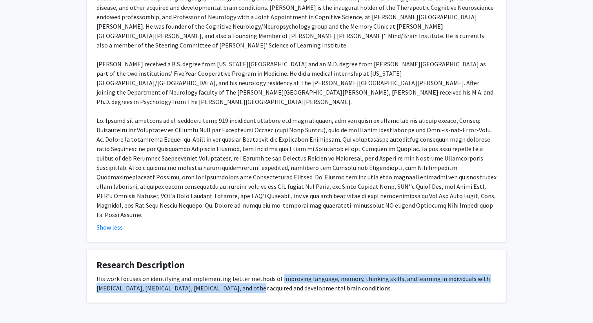
drag, startPoint x: 281, startPoint y: 251, endPoint x: 226, endPoint y: 263, distance: 56.3
click at [226, 274] on div "His work focuses on identifying and implementing better methods of improving la…" at bounding box center [297, 283] width 400 height 19
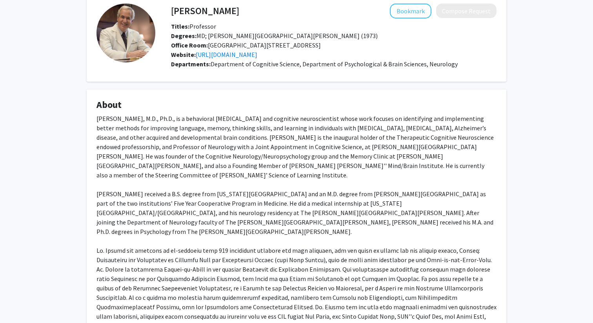
scroll to position [45, 0]
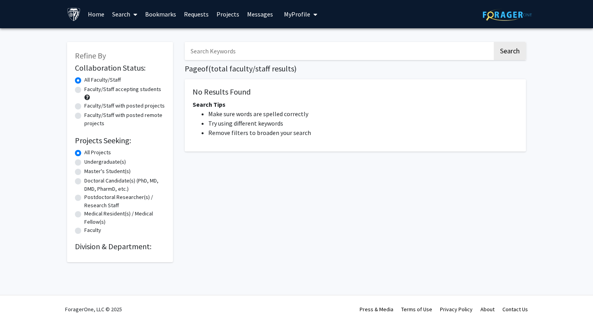
click at [255, 60] on input "Search Keywords" at bounding box center [339, 51] width 308 height 18
type input "ortho"
click at [494, 42] on button "Search" at bounding box center [510, 51] width 32 height 18
click at [510, 56] on button "Search" at bounding box center [510, 51] width 32 height 18
click at [428, 41] on div "[MEDICAL_DATA] Search Page of ( total faculty/staff results) No Results Found S…" at bounding box center [355, 148] width 353 height 228
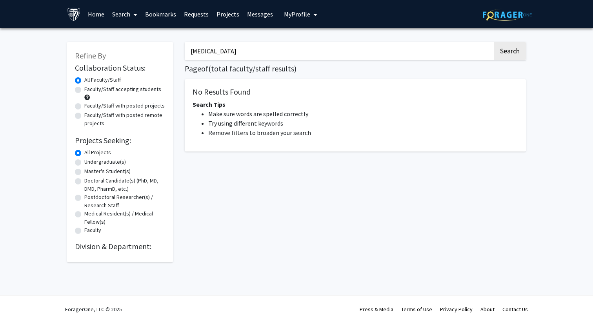
click at [427, 49] on input "[MEDICAL_DATA]" at bounding box center [339, 51] width 308 height 18
type input "[MEDICAL_DATA]"
click at [494, 42] on button "Search" at bounding box center [510, 51] width 32 height 18
click at [310, 86] on div "No Results Found Search Tips Make sure words are spelled correctly Try using di…" at bounding box center [355, 115] width 341 height 72
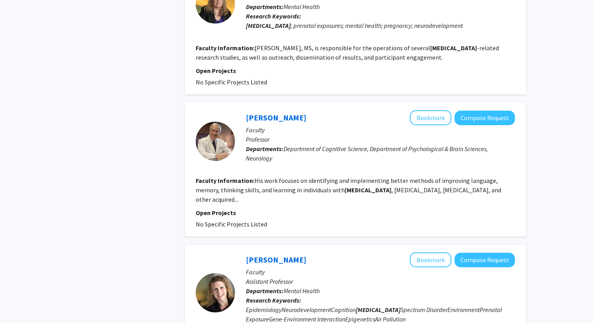
scroll to position [1375, 0]
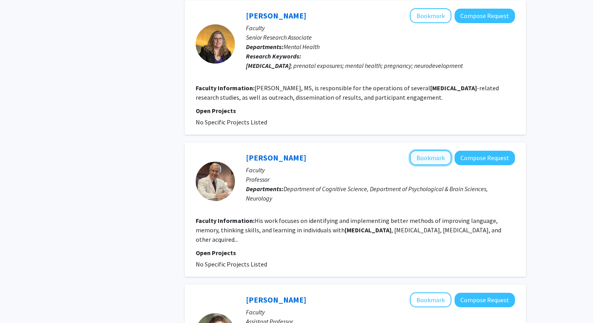
click at [437, 150] on button "Bookmark" at bounding box center [431, 157] width 42 height 15
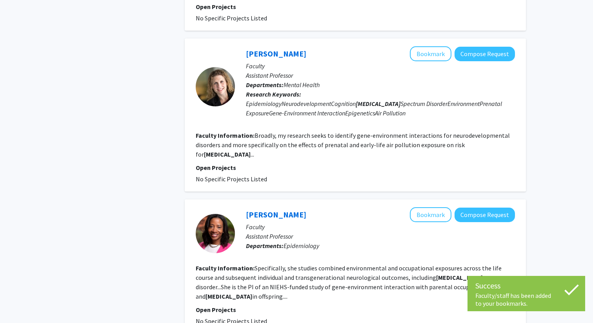
scroll to position [1620, 0]
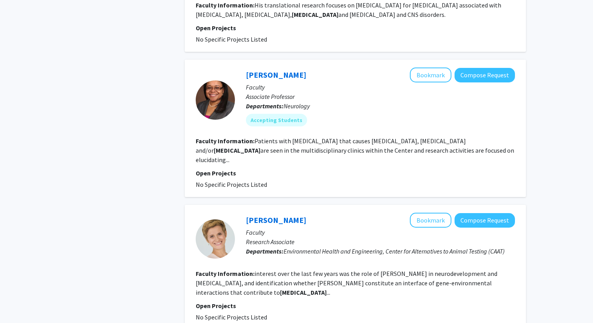
scroll to position [591, 0]
click at [424, 68] on button "Bookmark" at bounding box center [431, 75] width 42 height 15
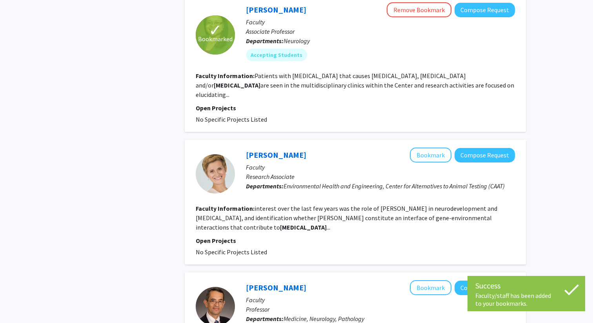
scroll to position [679, 0]
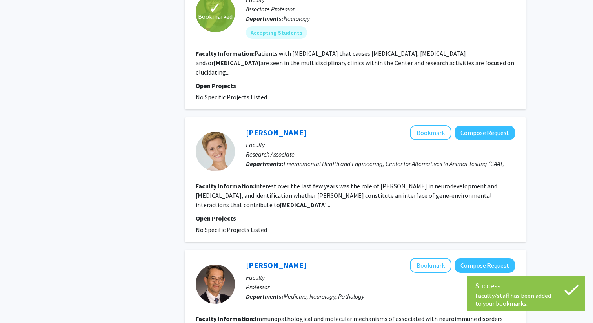
click at [270, 182] on fg-read-more "interest over the last few years was the role of miRNA in neurodevelopment and …" at bounding box center [347, 195] width 302 height 27
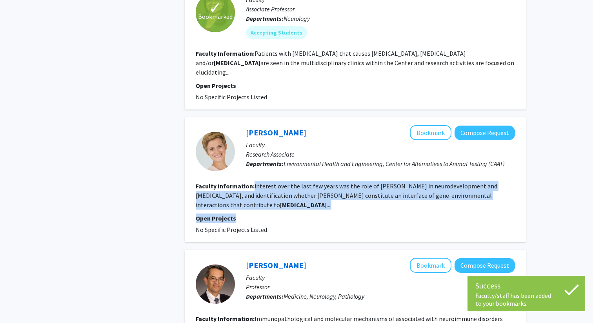
drag, startPoint x: 270, startPoint y: 164, endPoint x: 327, endPoint y: 185, distance: 60.6
click at [327, 185] on fg-search-faculty "Lena Smirnova Bookmark Compose Request Faculty Research Associate Departments: …" at bounding box center [355, 179] width 319 height 109
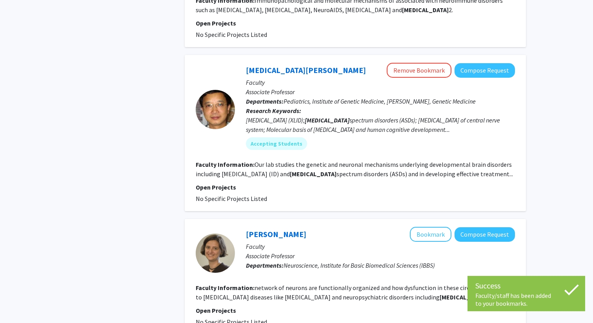
scroll to position [998, 0]
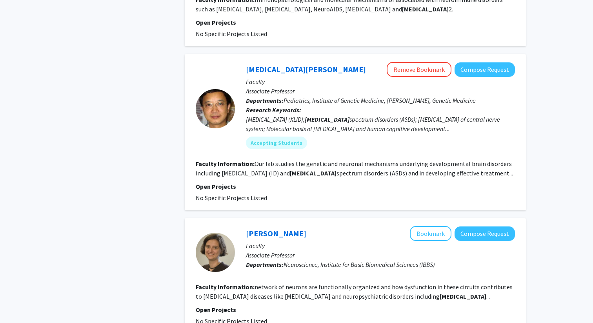
click at [308, 169] on b "[MEDICAL_DATA]" at bounding box center [313, 173] width 47 height 8
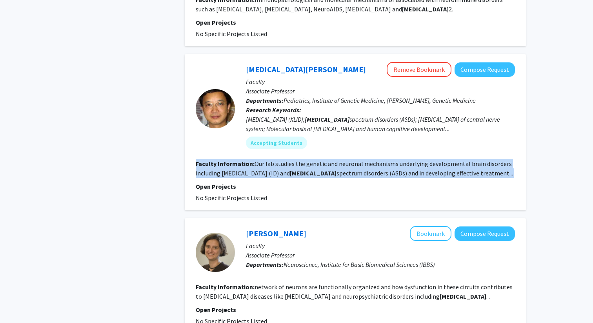
click at [308, 169] on b "[MEDICAL_DATA]" at bounding box center [313, 173] width 47 height 8
click at [268, 64] on link "[MEDICAL_DATA][PERSON_NAME]" at bounding box center [306, 69] width 120 height 10
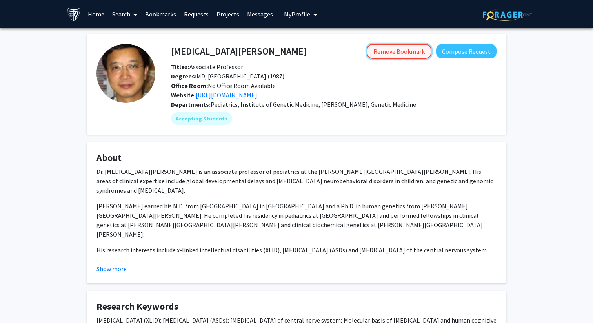
click at [396, 56] on button "Remove Bookmark" at bounding box center [399, 51] width 65 height 15
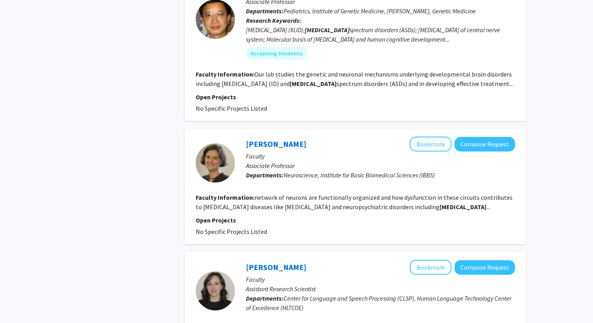
scroll to position [1123, 0]
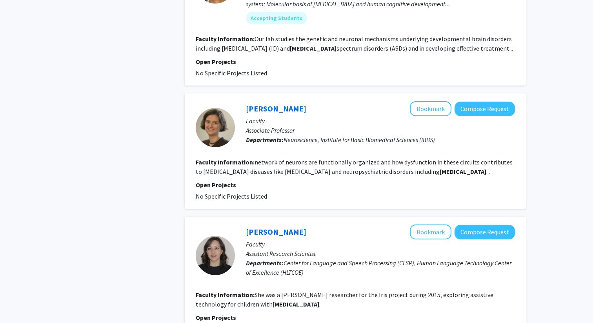
click at [261, 158] on fg-read-more "network of neurons are functionally organized and how dysfunction in these circ…" at bounding box center [354, 166] width 317 height 17
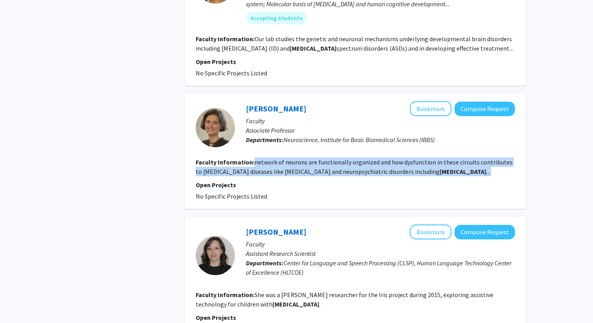
drag, startPoint x: 261, startPoint y: 137, endPoint x: 352, endPoint y: 149, distance: 91.4
click at [352, 149] on fg-search-faculty "Solange Brown Bookmark Compose Request Faculty Associate Professor Departments:…" at bounding box center [355, 151] width 319 height 100
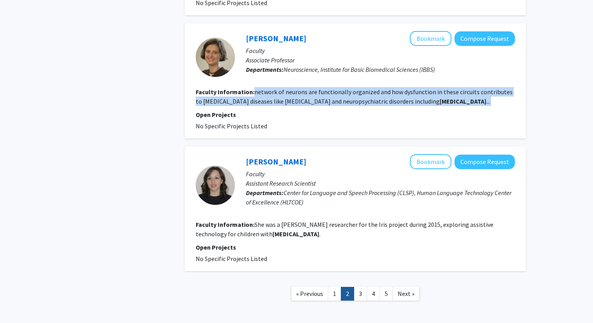
scroll to position [1194, 0]
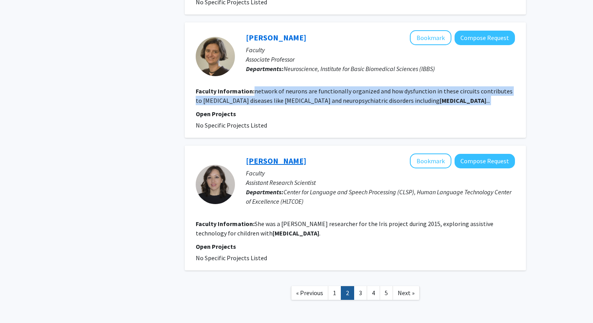
click at [268, 156] on link "[PERSON_NAME]" at bounding box center [276, 161] width 60 height 10
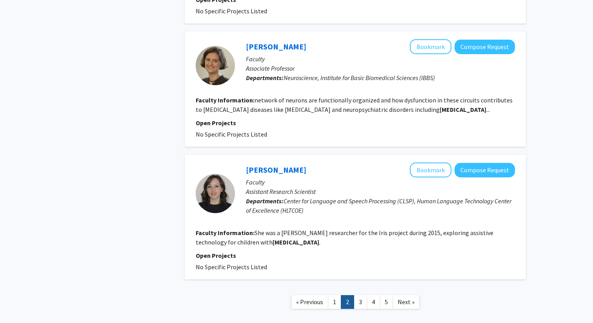
scroll to position [1200, 0]
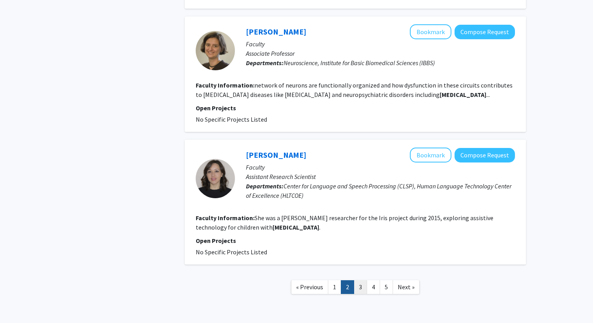
click at [361, 280] on link "3" at bounding box center [360, 287] width 13 height 14
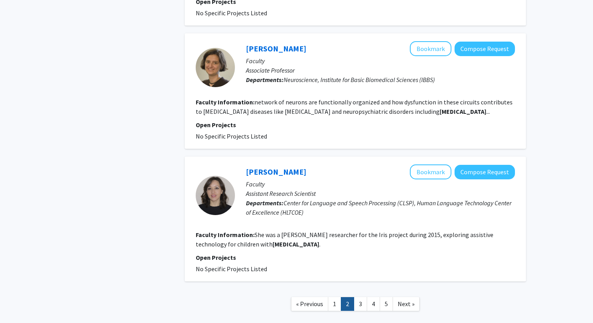
scroll to position [1182, 0]
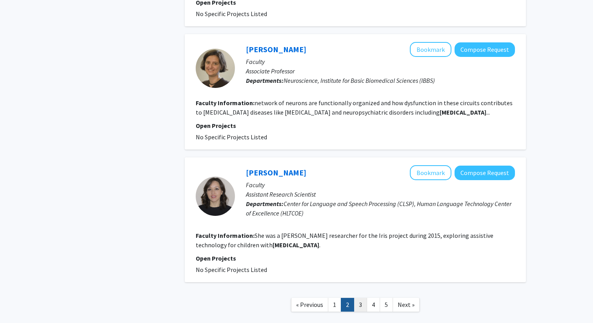
click at [361, 298] on link "3" at bounding box center [360, 305] width 13 height 14
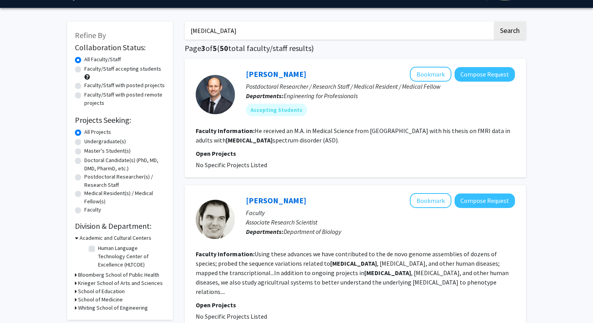
scroll to position [27, 0]
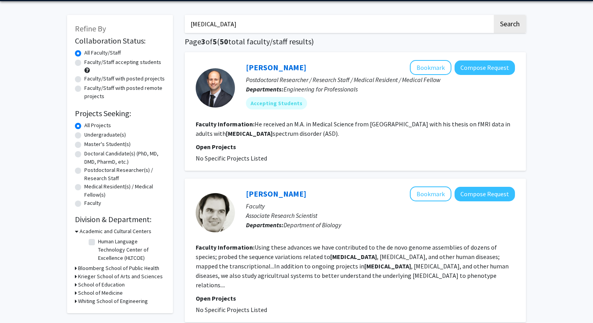
click at [330, 257] on b "[MEDICAL_DATA]" at bounding box center [353, 257] width 47 height 8
drag, startPoint x: 317, startPoint y: 257, endPoint x: 334, endPoint y: 257, distance: 16.9
click at [334, 257] on fg-read-more "Using these advances we have contributed to the de novo genome assemblies of do…" at bounding box center [352, 266] width 313 height 46
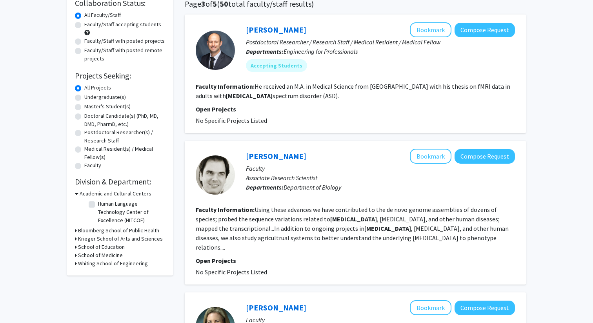
scroll to position [68, 0]
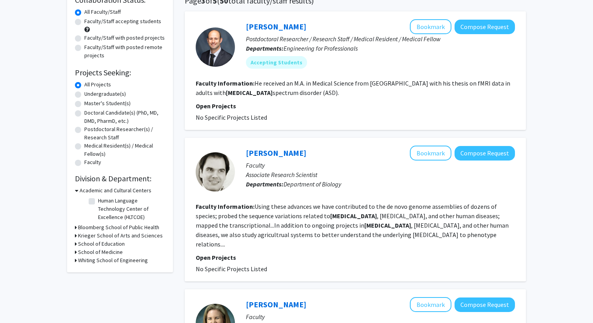
click at [261, 200] on fg-search-faculty "Michael Sauria Bookmark Compose Request Faculty Associate Research Scientist De…" at bounding box center [355, 210] width 319 height 128
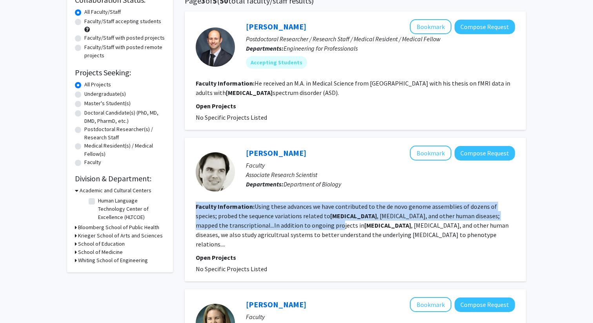
drag, startPoint x: 261, startPoint y: 200, endPoint x: 273, endPoint y: 226, distance: 28.4
click at [273, 226] on fg-search-faculty "Michael Sauria Bookmark Compose Request Faculty Associate Research Scientist De…" at bounding box center [355, 210] width 319 height 128
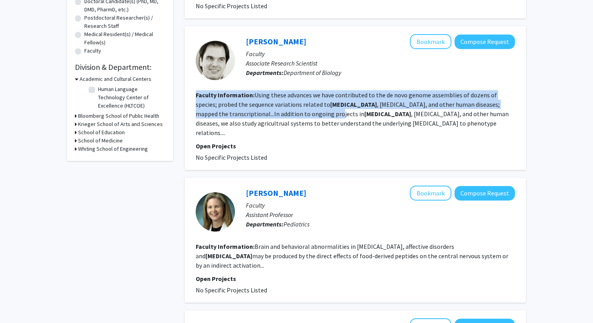
scroll to position [224, 0]
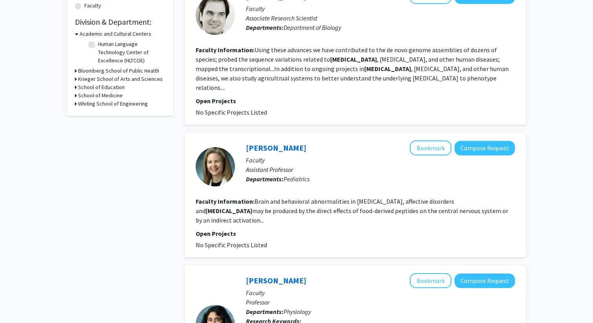
click at [260, 185] on fg-search-faculty "Emily Severance Bookmark Compose Request Faculty Assistant Professor Department…" at bounding box center [355, 194] width 319 height 109
click at [260, 197] on fg-read-more "Brain and behavioral abnormalities in schizophrenia, affective disorders and au…" at bounding box center [352, 210] width 313 height 27
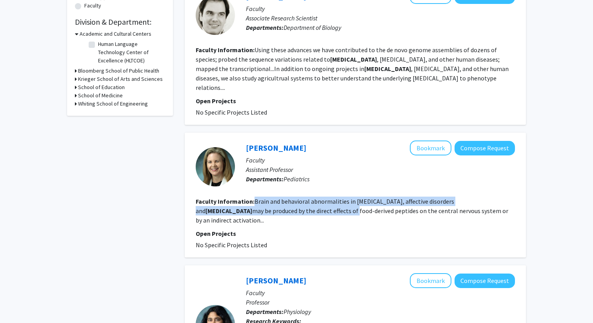
drag, startPoint x: 260, startPoint y: 190, endPoint x: 275, endPoint y: 204, distance: 20.3
click at [275, 204] on fg-read-more "Brain and behavioral abnormalities in schizophrenia, affective disorders and au…" at bounding box center [352, 210] width 313 height 27
click at [279, 143] on link "Emily Severance" at bounding box center [276, 148] width 60 height 10
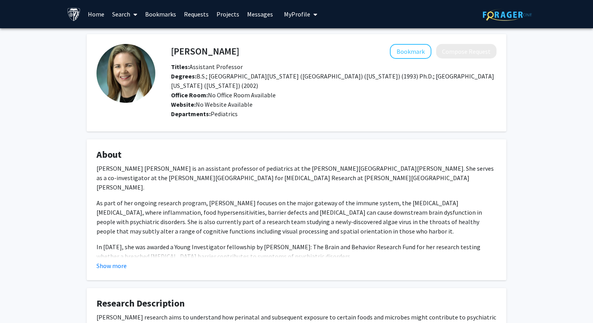
click at [245, 169] on p "Dr. Emily Graves Severance is an assistant professor of pediatrics at the Johns…" at bounding box center [297, 178] width 400 height 28
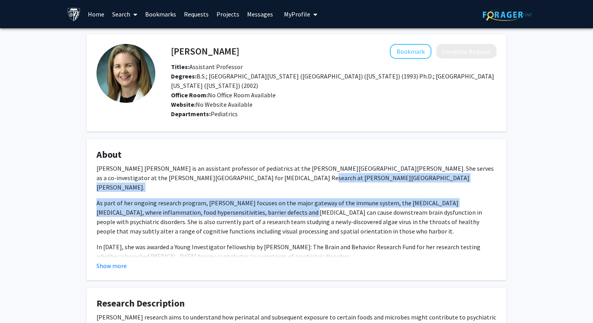
drag, startPoint x: 245, startPoint y: 169, endPoint x: 259, endPoint y: 192, distance: 27.1
click at [259, 192] on div "Dr. Emily Graves Severance is an assistant professor of pediatrics at the Johns…" at bounding box center [297, 220] width 400 height 113
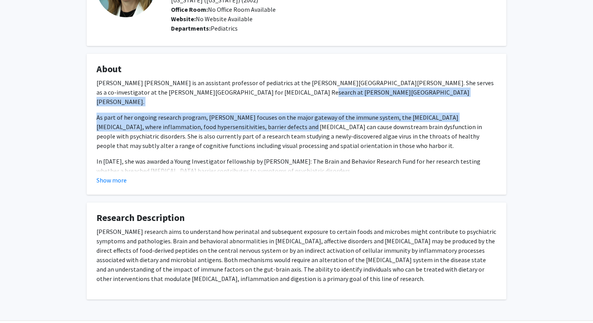
scroll to position [97, 0]
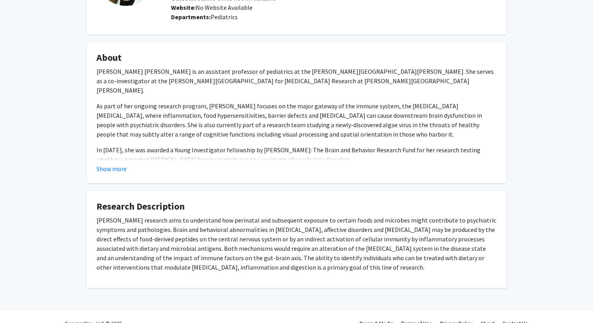
click at [187, 222] on p "Dr. Severance's research aims to understand how perinatal and subsequent exposu…" at bounding box center [297, 243] width 400 height 56
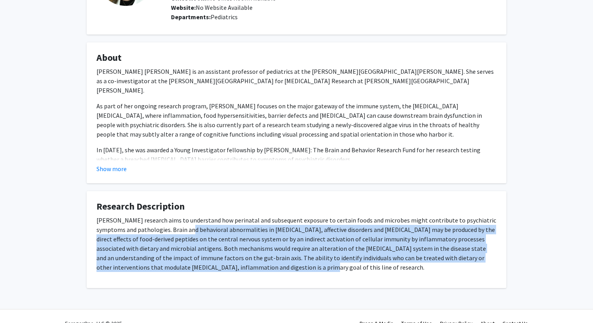
drag, startPoint x: 187, startPoint y: 222, endPoint x: 239, endPoint y: 259, distance: 63.9
click at [239, 259] on p "Dr. Severance's research aims to understand how perinatal and subsequent exposu…" at bounding box center [297, 243] width 400 height 56
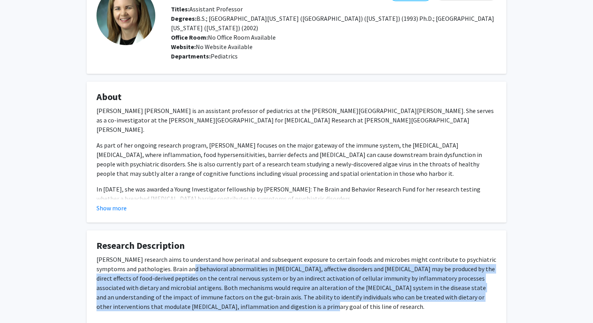
scroll to position [0, 0]
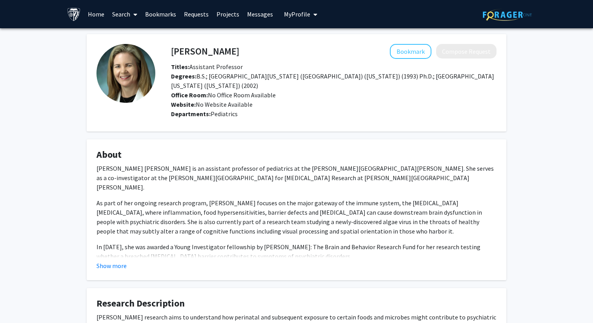
click at [224, 52] on h4 "Emily Severance" at bounding box center [205, 51] width 68 height 15
drag, startPoint x: 224, startPoint y: 52, endPoint x: 188, endPoint y: 52, distance: 36.9
click at [188, 52] on h4 "Emily Severance" at bounding box center [205, 51] width 68 height 15
copy h4 "Emily Severance"
click at [341, 213] on p "As part of her ongoing research program, Dr. Severance focuses on the major gat…" at bounding box center [297, 217] width 400 height 38
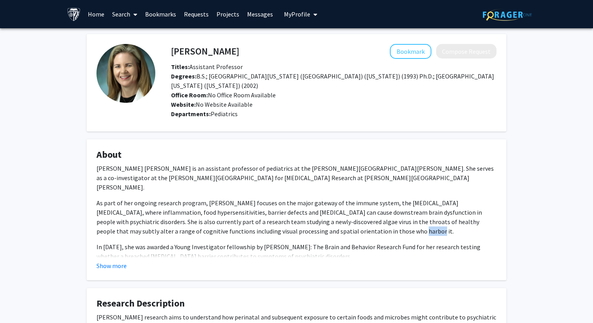
click at [341, 213] on p "As part of her ongoing research program, Dr. Severance focuses on the major gat…" at bounding box center [297, 217] width 400 height 38
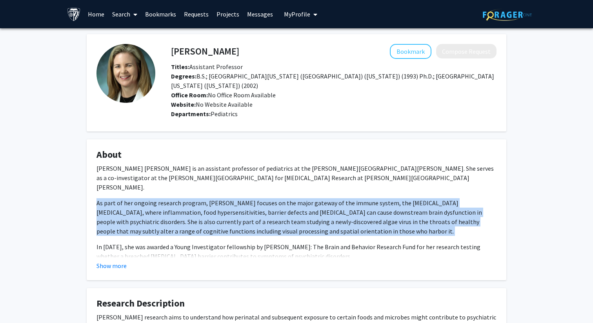
click at [341, 213] on p "As part of her ongoing research program, Dr. Severance focuses on the major gat…" at bounding box center [297, 217] width 400 height 38
click at [343, 222] on div "Dr. Emily Graves Severance is an assistant professor of pediatrics at the Johns…" at bounding box center [297, 220] width 400 height 113
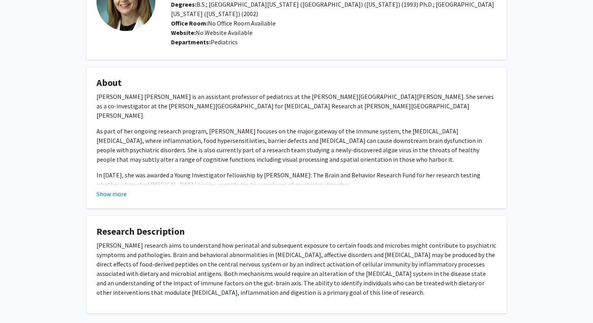
scroll to position [78, 0]
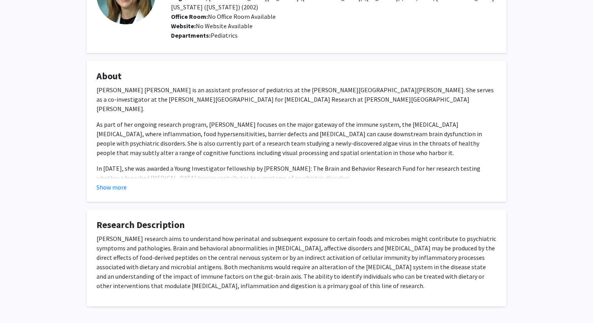
click at [322, 240] on p "Dr. Severance's research aims to understand how perinatal and subsequent exposu…" at bounding box center [297, 262] width 400 height 56
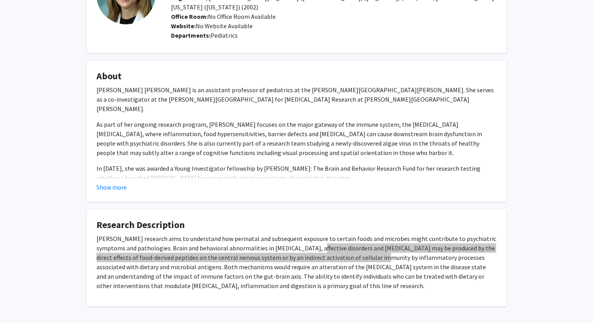
drag, startPoint x: 322, startPoint y: 240, endPoint x: 359, endPoint y: 250, distance: 39.1
click at [359, 250] on p "Dr. Severance's research aims to understand how perinatal and subsequent exposu…" at bounding box center [297, 262] width 400 height 56
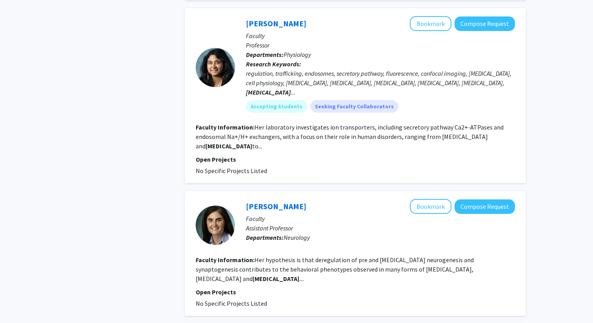
scroll to position [532, 0]
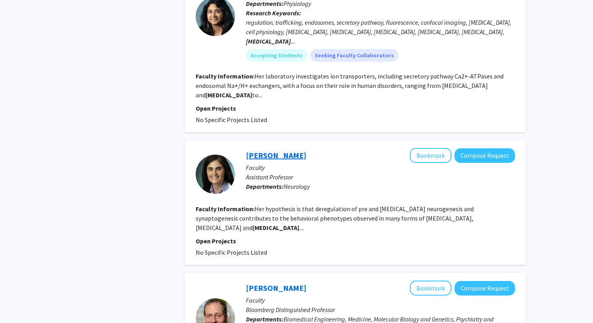
click at [277, 150] on link "Christa Habela" at bounding box center [276, 155] width 60 height 10
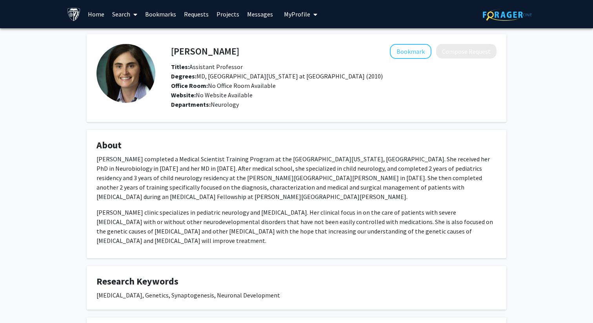
click at [176, 155] on p "Dr. Habela completed a Medical Scientist Training Program at the University of …" at bounding box center [297, 177] width 400 height 47
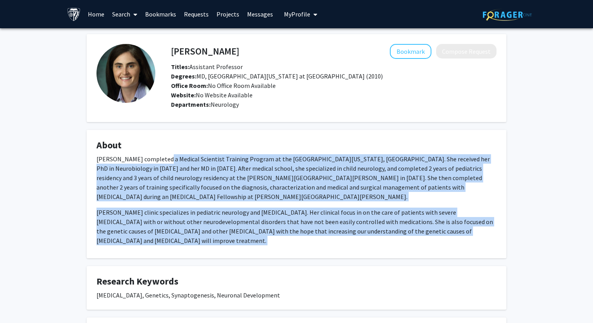
drag, startPoint x: 176, startPoint y: 155, endPoint x: 209, endPoint y: 236, distance: 87.3
click at [209, 236] on div "Dr. Habela completed a Medical Scientist Training Program at the University of …" at bounding box center [297, 201] width 400 height 94
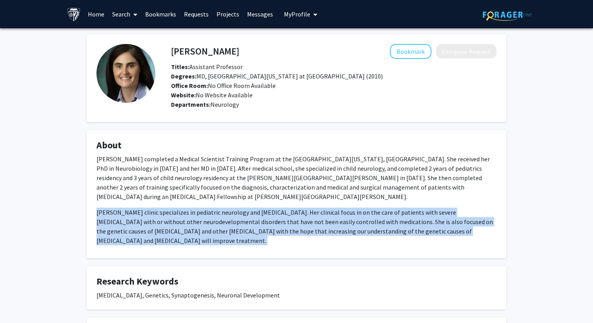
drag, startPoint x: 209, startPoint y: 236, endPoint x: 220, endPoint y: 197, distance: 40.0
click at [220, 197] on div "Dr. Habela completed a Medical Scientist Training Program at the University of …" at bounding box center [297, 201] width 400 height 94
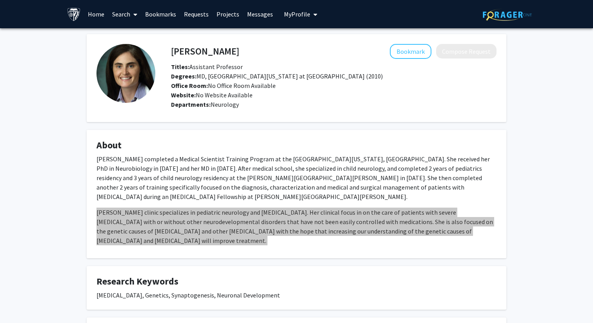
scroll to position [159, 0]
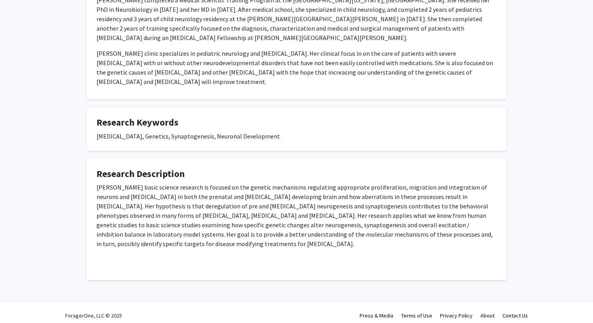
click at [196, 211] on p "Dr. Habela’s basic science research is focused on the genetic mechanisms regula…" at bounding box center [297, 215] width 400 height 66
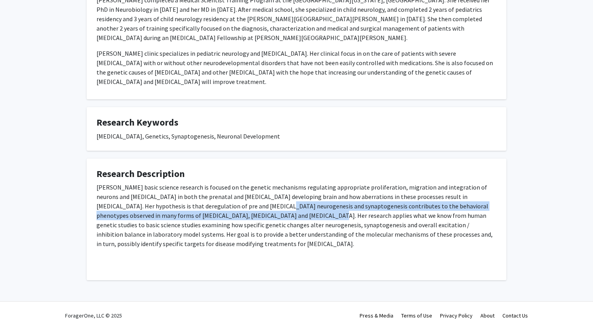
drag, startPoint x: 196, startPoint y: 211, endPoint x: 218, endPoint y: 196, distance: 26.6
click at [218, 196] on p "Dr. Habela’s basic science research is focused on the genetic mechanisms regula…" at bounding box center [297, 215] width 400 height 66
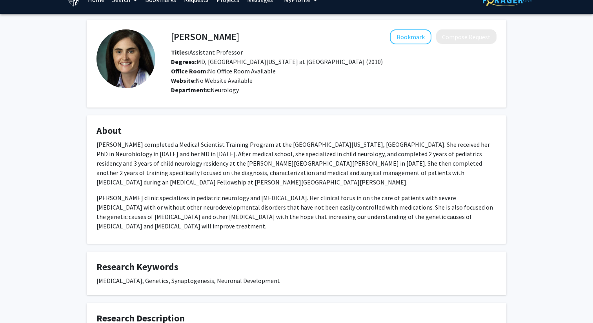
scroll to position [0, 0]
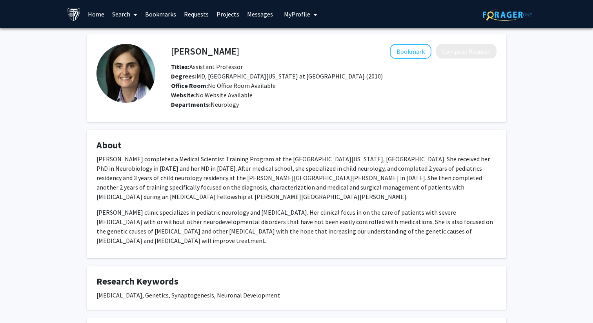
click at [188, 45] on h4 "Christa Habela" at bounding box center [205, 51] width 68 height 15
drag, startPoint x: 188, startPoint y: 45, endPoint x: 217, endPoint y: 46, distance: 29.4
click at [217, 46] on h4 "Christa Habela" at bounding box center [205, 51] width 68 height 15
copy h4 "Christa Habela"
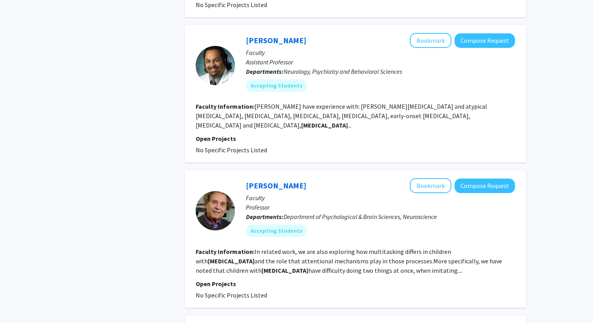
scroll to position [945, 0]
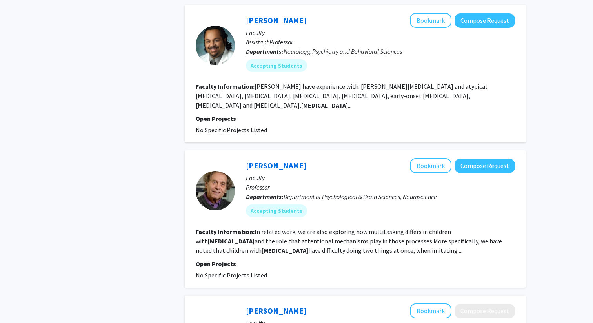
click at [271, 228] on fg-read-more "In related work, we are also exploring how multitasking differs in children wit…" at bounding box center [349, 241] width 306 height 27
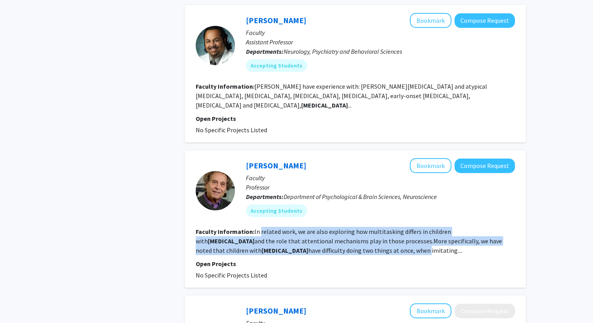
drag, startPoint x: 271, startPoint y: 176, endPoint x: 298, endPoint y: 191, distance: 31.3
click at [298, 228] on fg-read-more "In related work, we are also exploring how multitasking differs in children wit…" at bounding box center [349, 241] width 306 height 27
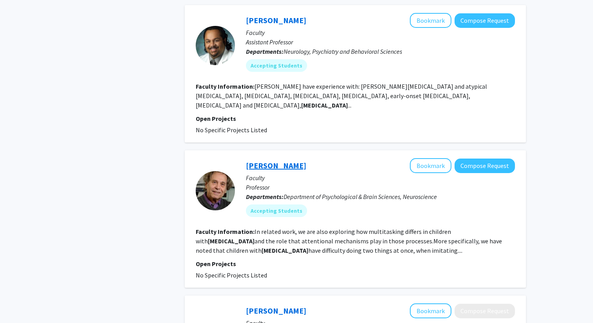
click at [281, 160] on link "[PERSON_NAME]" at bounding box center [276, 165] width 60 height 10
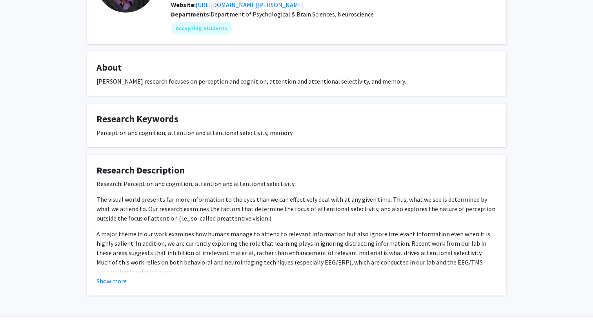
scroll to position [92, 0]
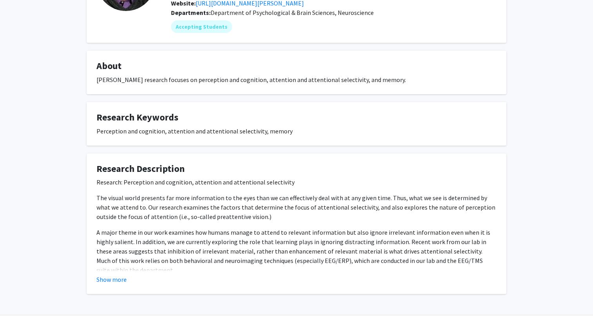
click at [215, 199] on p "The visual world presents far more information to the eyes than we can effectiv…" at bounding box center [297, 207] width 400 height 28
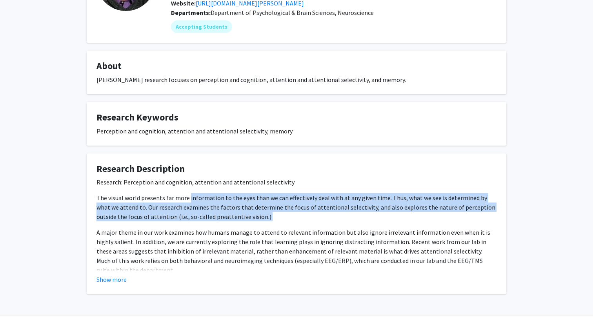
drag, startPoint x: 215, startPoint y: 199, endPoint x: 274, endPoint y: 217, distance: 62.0
click at [274, 217] on p "The visual world presents far more information to the eyes than we can effectiv…" at bounding box center [297, 207] width 400 height 28
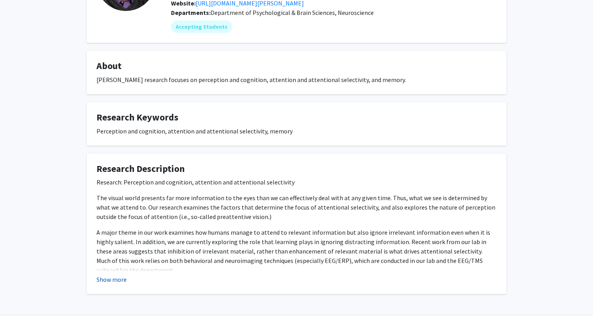
click at [120, 277] on button "Show more" at bounding box center [112, 279] width 30 height 9
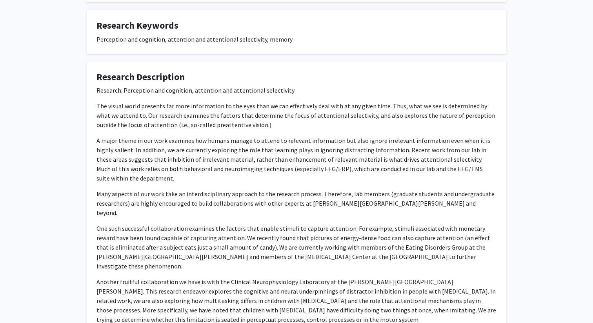
scroll to position [195, 0]
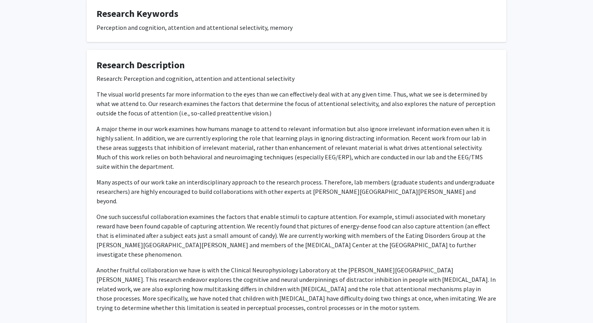
click at [169, 265] on p "Another fruitful collaboration we have is with the Clinical Neurophysiology Lab…" at bounding box center [297, 288] width 400 height 47
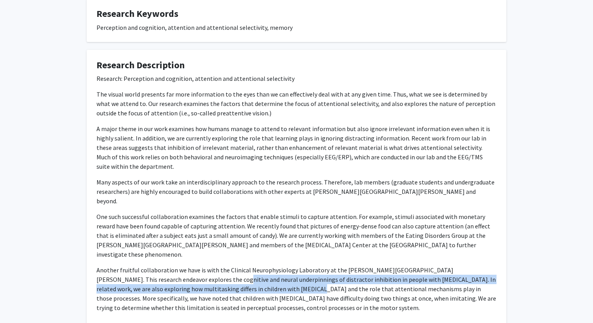
drag, startPoint x: 169, startPoint y: 256, endPoint x: 206, endPoint y: 268, distance: 38.6
click at [206, 268] on p "Another fruitful collaboration we have is with the Clinical Neurophysiology Lab…" at bounding box center [297, 288] width 400 height 47
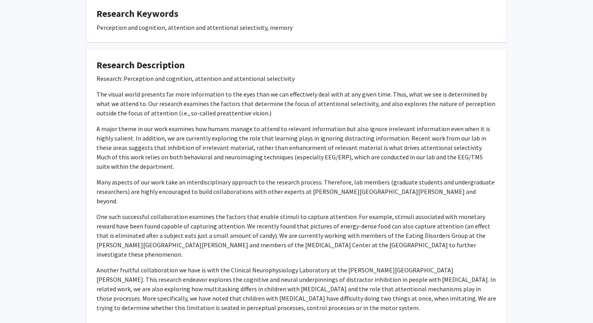
scroll to position [0, 0]
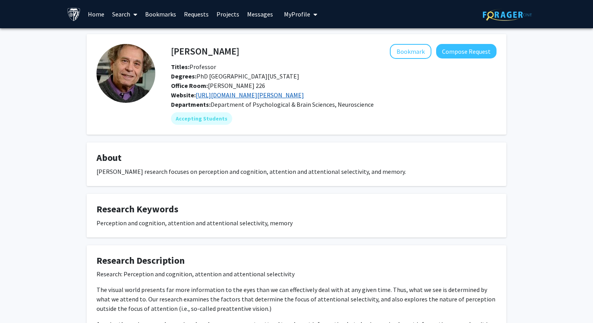
click at [219, 96] on link "https://sites.krieger.jhu.edu/egeth/" at bounding box center [250, 95] width 108 height 8
drag, startPoint x: 264, startPoint y: 68, endPoint x: 147, endPoint y: 49, distance: 118.0
click at [147, 49] on fg-card-body "Howard Egeth Bookmark Compose Request Titles: Professor Degrees: PhD University…" at bounding box center [297, 84] width 400 height 81
click at [171, 47] on h4 "[PERSON_NAME]" at bounding box center [205, 51] width 68 height 15
drag, startPoint x: 171, startPoint y: 47, endPoint x: 217, endPoint y: 47, distance: 46.7
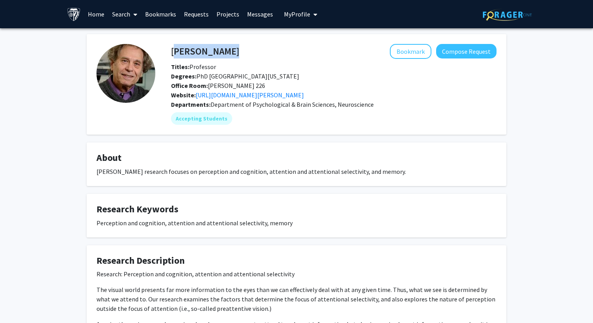
click at [218, 47] on h4 "[PERSON_NAME]" at bounding box center [205, 51] width 68 height 15
copy h4 "[PERSON_NAME]"
click at [191, 56] on h4 "[PERSON_NAME]" at bounding box center [205, 51] width 68 height 15
drag, startPoint x: 191, startPoint y: 56, endPoint x: 220, endPoint y: 56, distance: 28.2
click at [220, 56] on h4 "[PERSON_NAME]" at bounding box center [205, 51] width 68 height 15
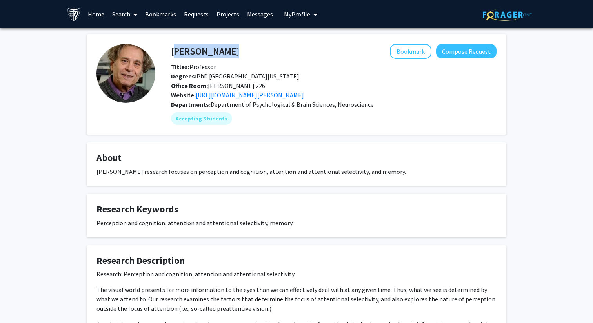
copy h4 "[PERSON_NAME]"
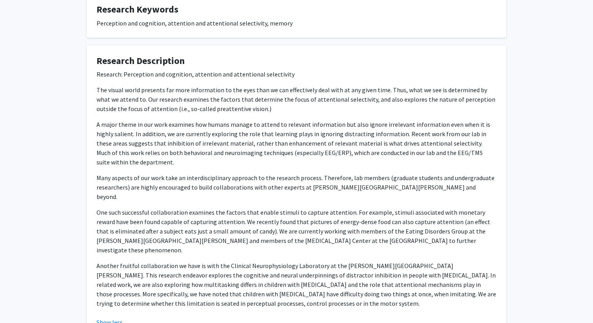
scroll to position [193, 0]
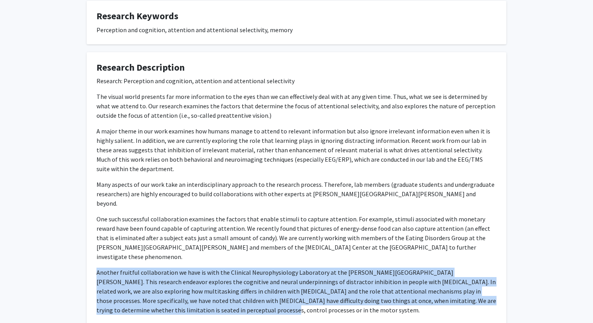
drag, startPoint x: 168, startPoint y: 290, endPoint x: 94, endPoint y: 251, distance: 83.4
click at [94, 251] on fg-card "Research Description Research: Perception and cognition, attention and attentio…" at bounding box center [297, 197] width 420 height 291
copy p "Another fruitful collaboration we have is with the Clinical Neurophysiology Lab…"
click at [468, 268] on p "Another fruitful collaboration we have is with the Clinical Neurophysiology Lab…" at bounding box center [297, 291] width 400 height 47
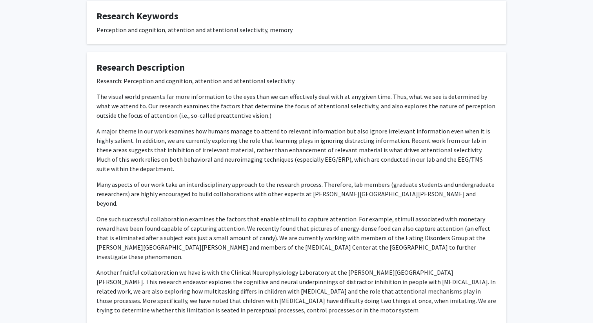
click at [475, 268] on p "Another fruitful collaboration we have is with the Clinical Neurophysiology Lab…" at bounding box center [297, 291] width 400 height 47
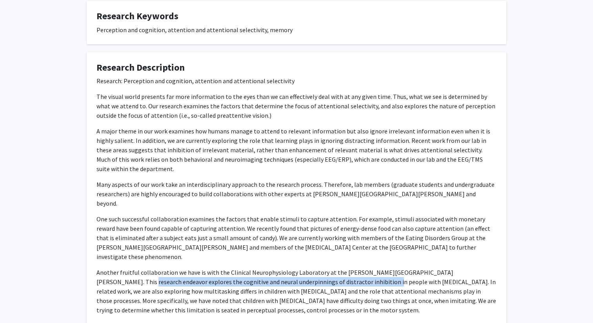
drag, startPoint x: 475, startPoint y: 255, endPoint x: 309, endPoint y: 263, distance: 166.5
click at [309, 268] on p "Another fruitful collaboration we have is with the Clinical Neurophysiology Lab…" at bounding box center [297, 291] width 400 height 47
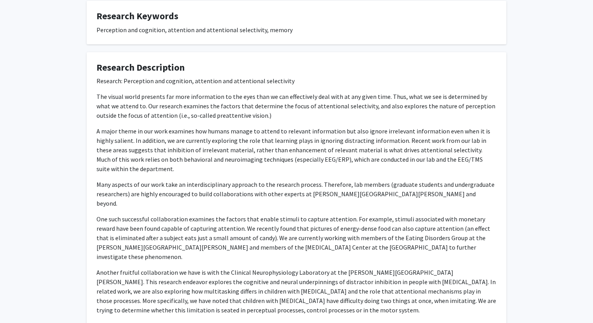
click at [438, 268] on p "Another fruitful collaboration we have is with the Clinical Neurophysiology Lab…" at bounding box center [297, 291] width 400 height 47
drag, startPoint x: 438, startPoint y: 263, endPoint x: 144, endPoint y: 270, distance: 293.9
click at [145, 270] on p "Another fruitful collaboration we have is with the Clinical Neurophysiology Lab…" at bounding box center [297, 291] width 400 height 47
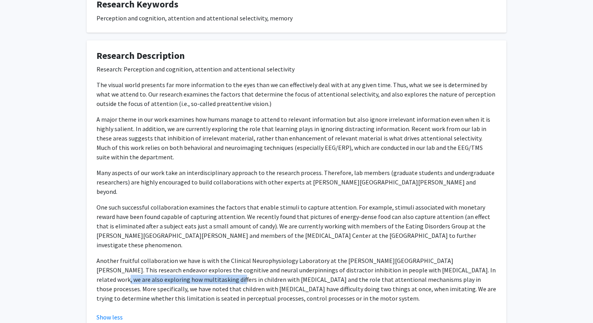
scroll to position [211, 0]
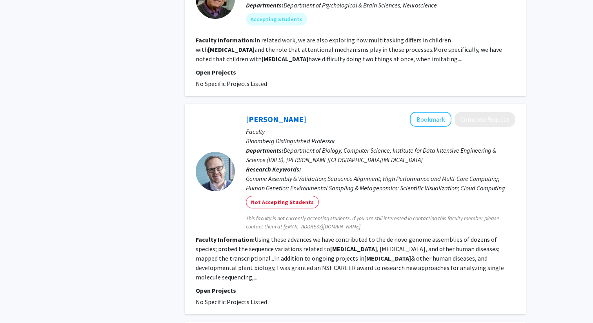
scroll to position [1137, 0]
click at [268, 235] on fg-read-more "Using these advances we have contributed to the de novo genome assemblies of do…" at bounding box center [350, 258] width 308 height 46
drag, startPoint x: 268, startPoint y: 191, endPoint x: 326, endPoint y: 196, distance: 57.9
click at [326, 234] on section "Faculty Information: Using these advances we have contributed to the de novo ge…" at bounding box center [355, 257] width 319 height 47
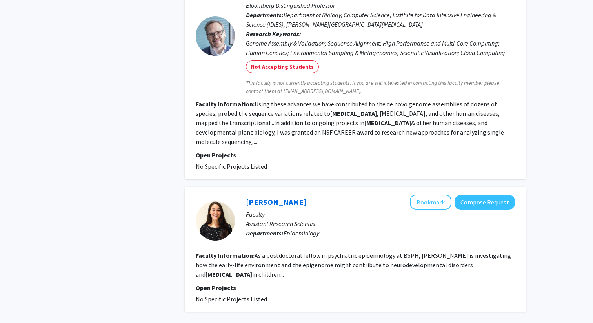
click at [276, 251] on fg-read-more "As a postdoctoral fellow in psychiatric epidemiology at BSPH, Rose is investiga…" at bounding box center [353, 264] width 315 height 27
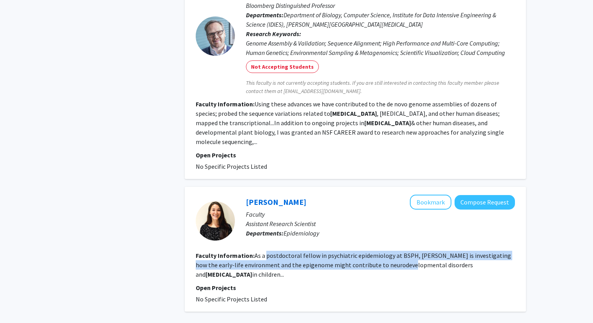
drag, startPoint x: 276, startPoint y: 191, endPoint x: 362, endPoint y: 198, distance: 86.6
click at [362, 251] on fg-read-more "As a postdoctoral fellow in psychiatric epidemiology at BSPH, Rose is investiga…" at bounding box center [353, 264] width 315 height 27
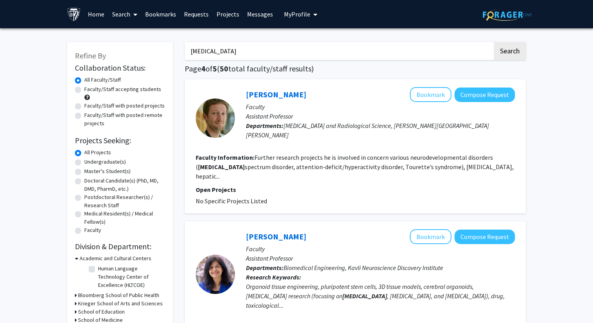
click at [305, 153] on fg-read-more "Further research projects he is involved in concern various neurodevelopmental …" at bounding box center [355, 166] width 318 height 27
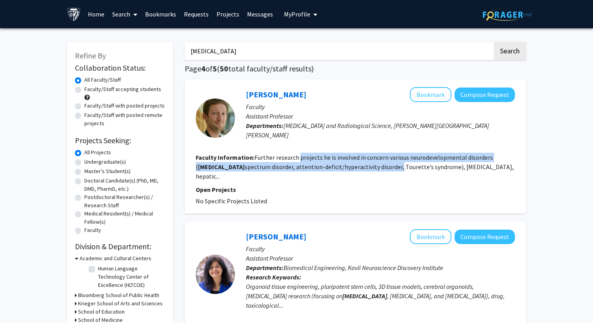
drag, startPoint x: 305, startPoint y: 151, endPoint x: 336, endPoint y: 156, distance: 31.8
click at [336, 156] on fg-read-more "Further research projects he is involved in concern various neurodevelopmental …" at bounding box center [355, 166] width 318 height 27
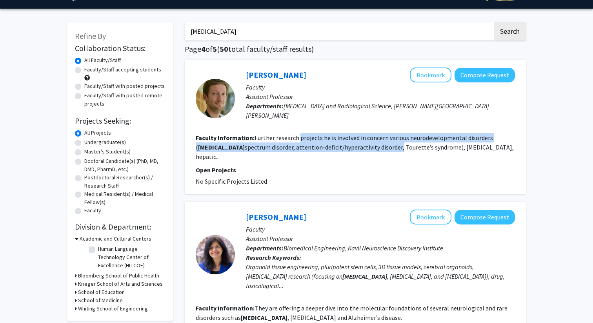
scroll to position [27, 0]
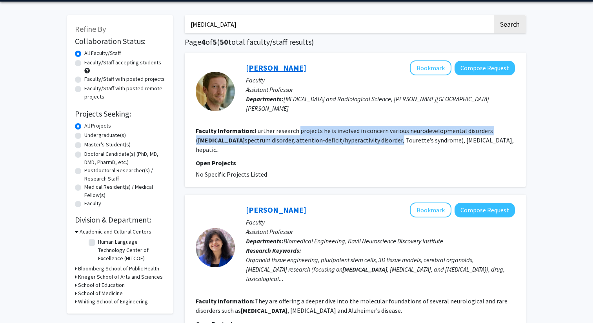
click at [294, 64] on link "Georg Oeltzschner" at bounding box center [276, 68] width 60 height 10
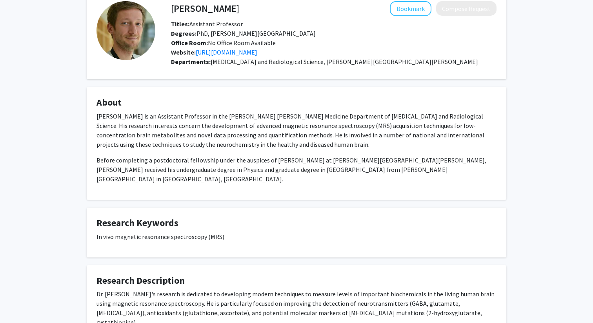
scroll to position [44, 0]
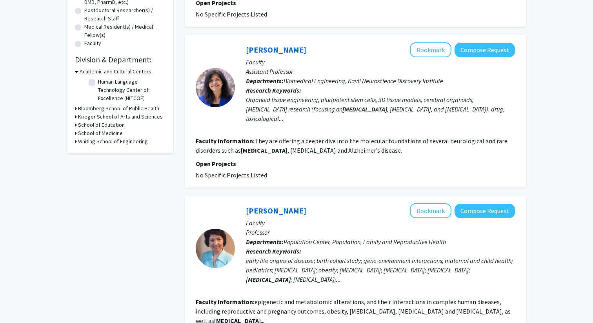
scroll to position [322, 0]
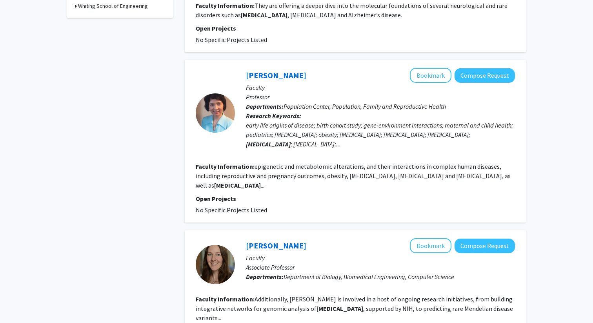
click at [261, 162] on fg-read-more "epigenetic and metabolomic alterations, and their interactions in complex human…" at bounding box center [353, 175] width 315 height 27
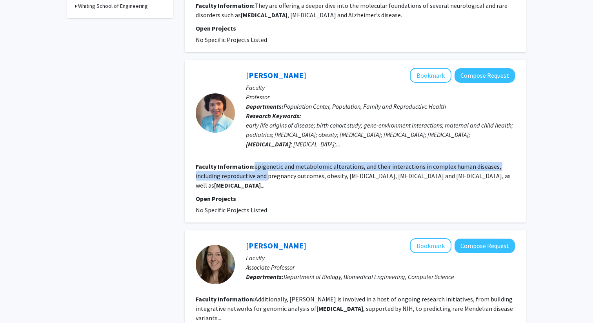
drag, startPoint x: 261, startPoint y: 127, endPoint x: 265, endPoint y: 142, distance: 16.1
click at [265, 162] on section "Faculty Information: epigenetic and metabolomic alterations, and their interact…" at bounding box center [355, 176] width 319 height 28
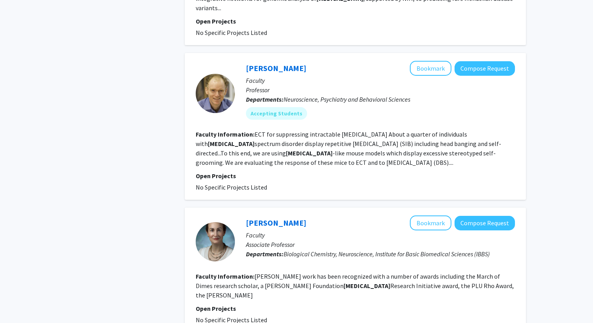
scroll to position [631, 0]
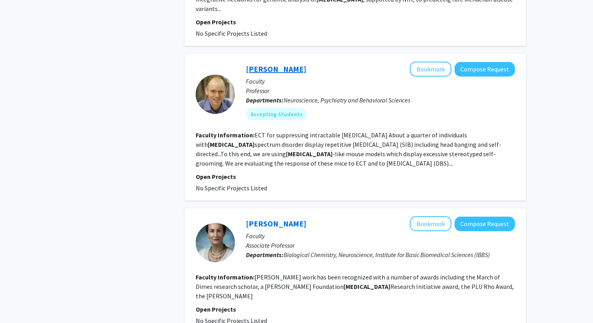
click at [271, 64] on link "Irving Reti" at bounding box center [276, 69] width 60 height 10
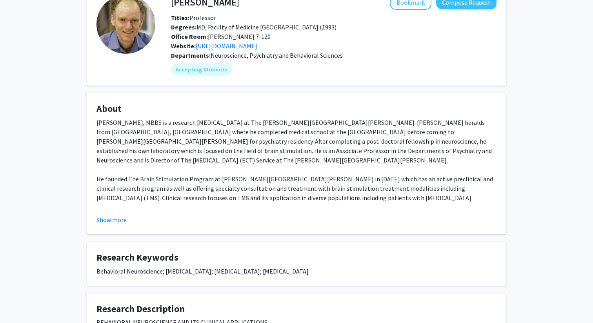
scroll to position [64, 0]
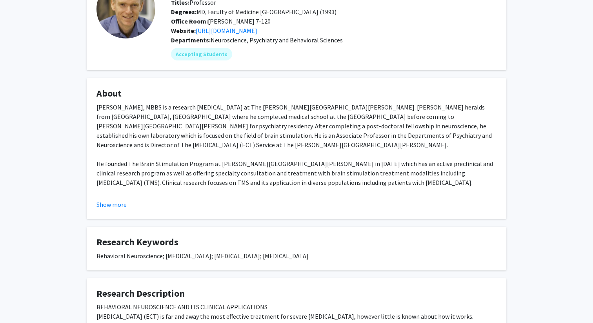
click at [108, 209] on fg-card "About Irving Reti, MBBS is a research psychiatrist at The Johns Hopkins Univers…" at bounding box center [297, 148] width 420 height 141
click at [110, 207] on button "Show more" at bounding box center [112, 204] width 30 height 9
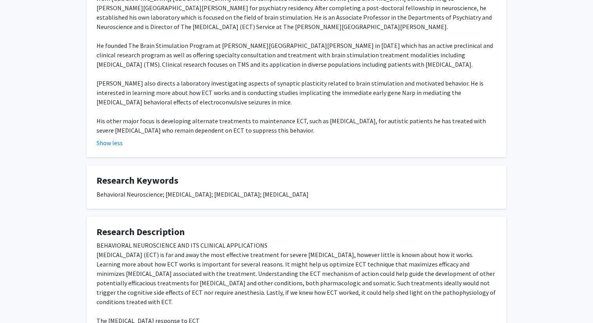
scroll to position [256, 0]
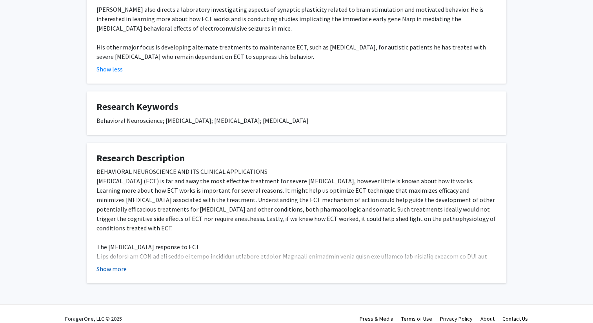
click at [107, 264] on button "Show more" at bounding box center [112, 268] width 30 height 9
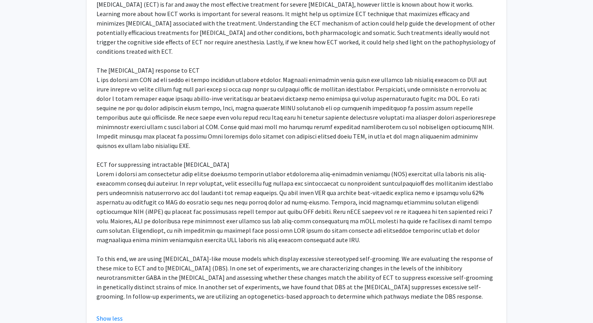
scroll to position [461, 0]
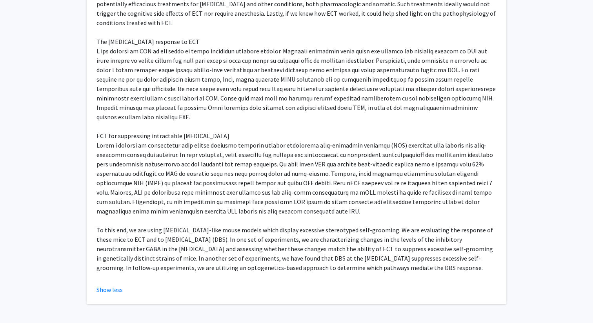
click at [169, 116] on div "BEHAVIORAL NEUROSCIENCE AND ITS CLINICAL APPLICATIONS Electroconvulsive therapy…" at bounding box center [297, 122] width 400 height 320
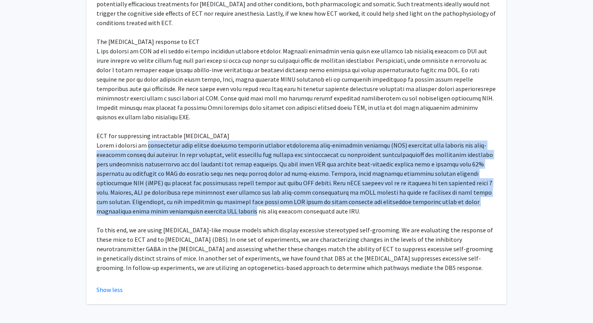
drag, startPoint x: 169, startPoint y: 116, endPoint x: 133, endPoint y: 184, distance: 77.2
click at [133, 184] on div "BEHAVIORAL NEUROSCIENCE AND ITS CLINICAL APPLICATIONS Electroconvulsive therapy…" at bounding box center [297, 122] width 400 height 320
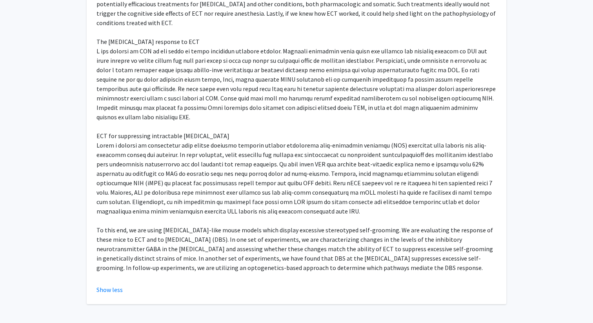
click at [129, 203] on div "BEHAVIORAL NEUROSCIENCE AND ITS CLINICAL APPLICATIONS Electroconvulsive therapy…" at bounding box center [297, 122] width 400 height 320
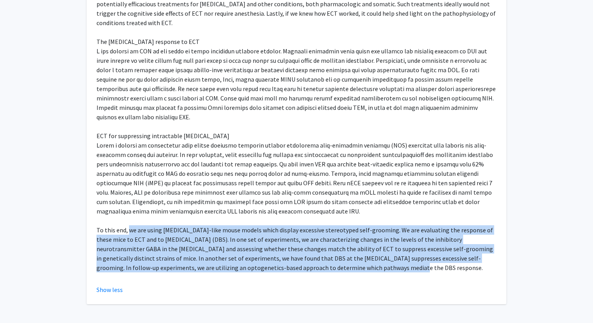
drag, startPoint x: 129, startPoint y: 203, endPoint x: 291, endPoint y: 236, distance: 165.3
click at [293, 236] on div "BEHAVIORAL NEUROSCIENCE AND ITS CLINICAL APPLICATIONS Electroconvulsive therapy…" at bounding box center [297, 122] width 400 height 320
click at [291, 236] on div "BEHAVIORAL NEUROSCIENCE AND ITS CLINICAL APPLICATIONS Electroconvulsive therapy…" at bounding box center [297, 122] width 400 height 320
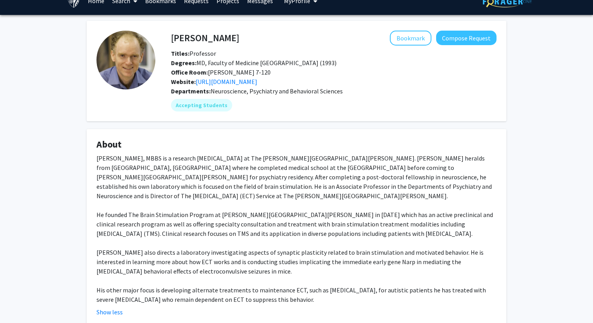
scroll to position [15, 0]
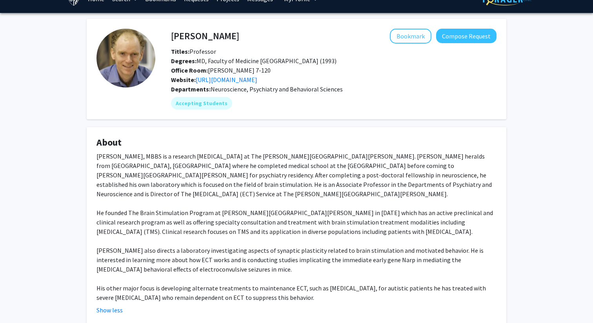
click at [289, 236] on div "Irving Reti, MBBS is a research psychiatrist at The Johns Hopkins University. D…" at bounding box center [297, 226] width 400 height 151
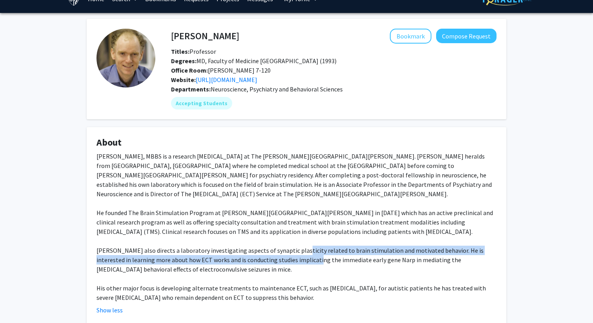
drag, startPoint x: 289, startPoint y: 236, endPoint x: 297, endPoint y: 252, distance: 17.7
click at [297, 252] on div "Irving Reti, MBBS is a research psychiatrist at The Johns Hopkins University. D…" at bounding box center [297, 226] width 400 height 151
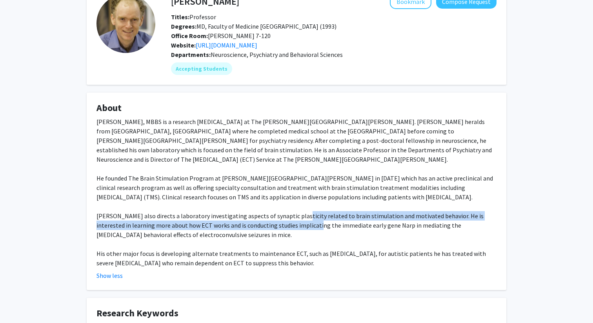
scroll to position [0, 0]
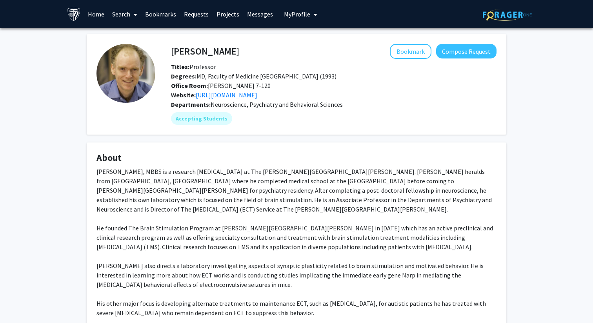
click at [173, 47] on h4 "Irving Reti" at bounding box center [205, 51] width 68 height 15
drag, startPoint x: 173, startPoint y: 47, endPoint x: 213, endPoint y: 47, distance: 39.2
click at [213, 47] on div "Irving Reti Bookmark Compose Request" at bounding box center [333, 51] width 337 height 15
copy div "Irving Reti Bookmark"
click at [257, 95] on link "https://www.hopkinsmedicine.org/psychiatry/specialty_areas/brain_stimulation/re…" at bounding box center [227, 95] width 62 height 8
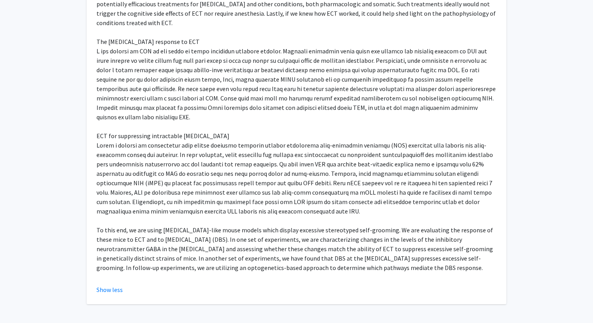
scroll to position [459, 0]
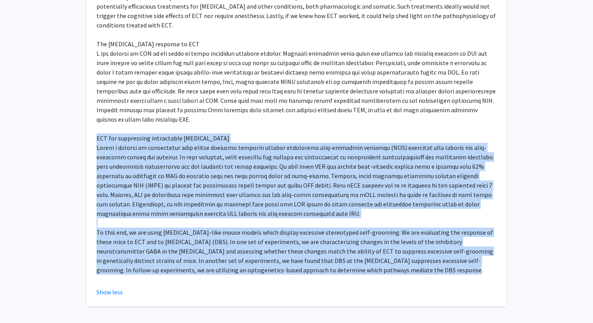
copy div "ECT for suppressing intractable self-injurious behavior About a quarter of indi…"
drag, startPoint x: 371, startPoint y: 244, endPoint x: 89, endPoint y: 106, distance: 313.7
click at [89, 106] on fg-card "Research Description BEHAVIORAL NEUROSCIENCE AND ITS CLINICAL APPLICATIONS Elec…" at bounding box center [297, 123] width 420 height 367
click at [471, 133] on div "BEHAVIORAL NEUROSCIENCE AND ITS CLINICAL APPLICATIONS Electroconvulsive therapy…" at bounding box center [297, 124] width 400 height 320
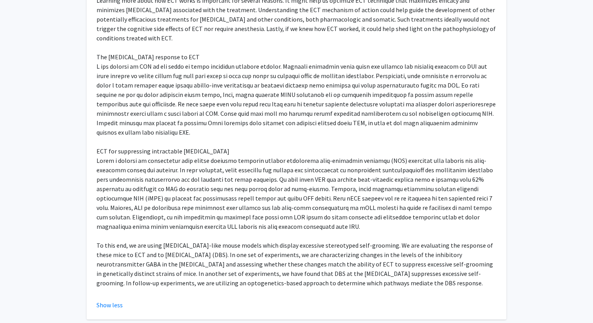
scroll to position [445, 0]
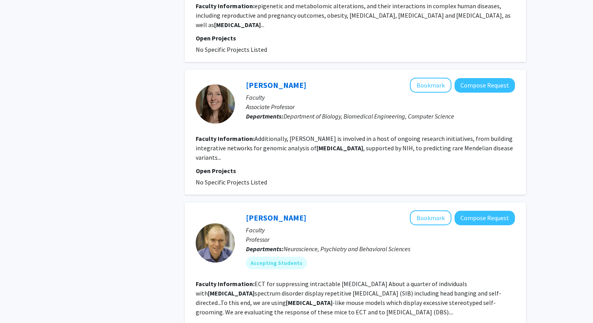
scroll to position [486, 0]
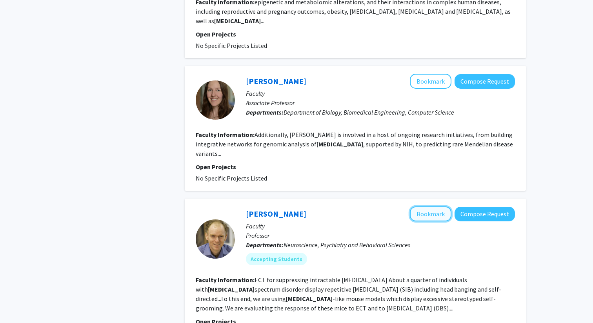
click at [430, 206] on button "Bookmark" at bounding box center [431, 213] width 42 height 15
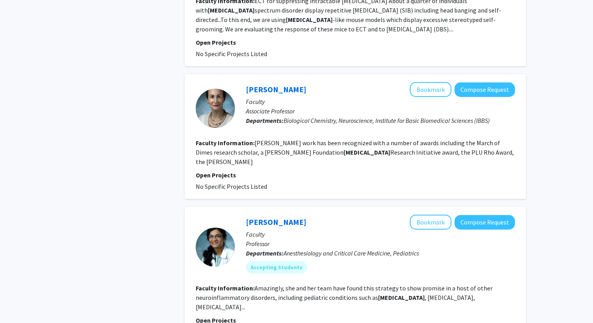
scroll to position [775, 0]
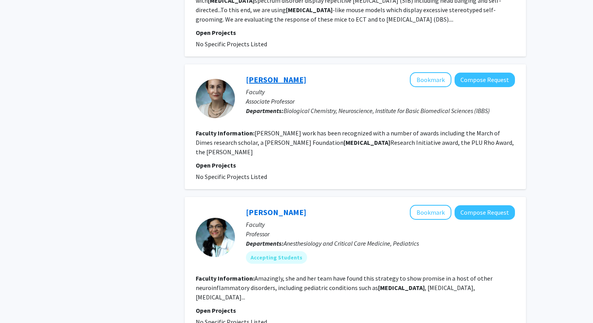
click at [280, 75] on link "Mollie Meffert" at bounding box center [276, 80] width 60 height 10
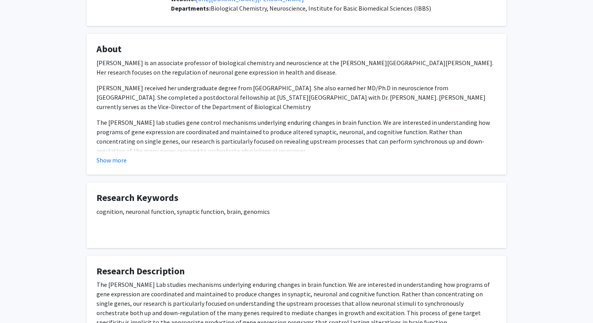
scroll to position [175, 0]
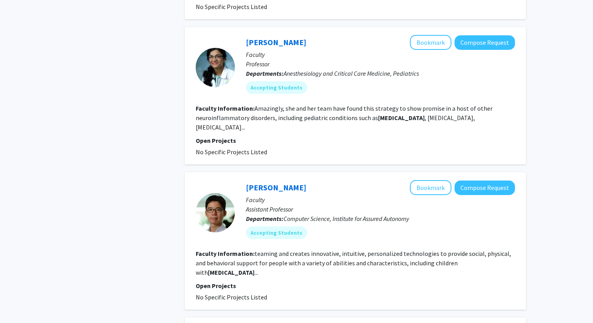
scroll to position [1035, 0]
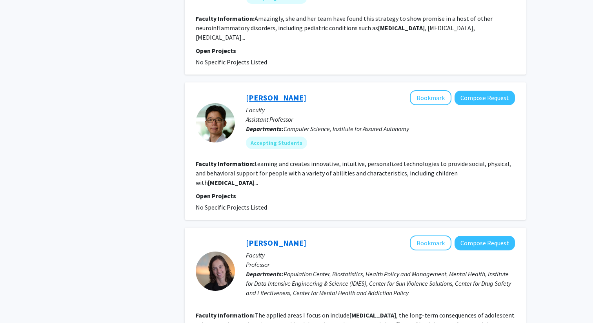
click at [302, 93] on link "Chien-Ming Huang" at bounding box center [276, 98] width 60 height 10
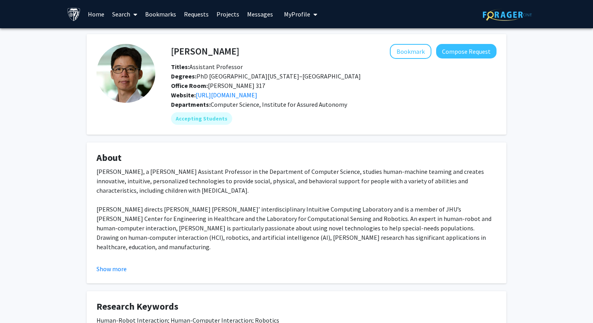
click at [234, 170] on div "Chien-Ming Huang, a John C. Malone Assistant Professor in the Department of Com…" at bounding box center [297, 317] width 400 height 301
drag, startPoint x: 234, startPoint y: 170, endPoint x: 226, endPoint y: 189, distance: 20.2
click at [226, 189] on div "Chien-Ming Huang, a John C. Malone Assistant Professor in the Department of Com…" at bounding box center [297, 317] width 400 height 301
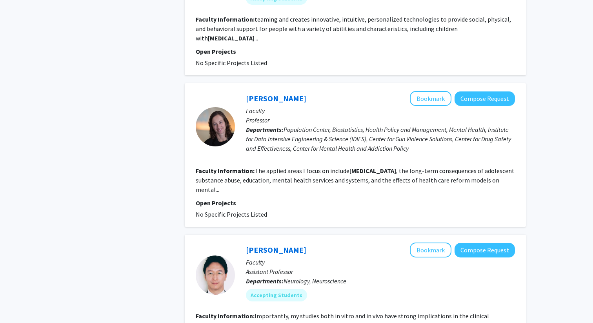
scroll to position [1221, 0]
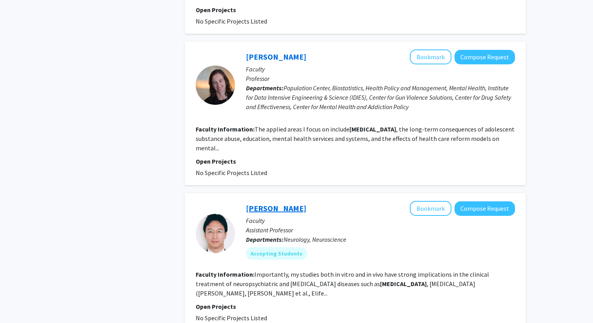
click at [277, 203] on link "Ingie Hong" at bounding box center [276, 208] width 60 height 10
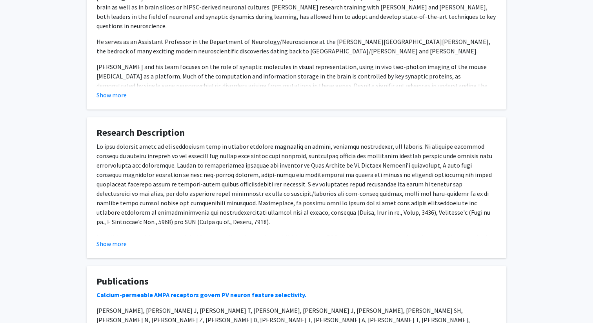
scroll to position [163, 0]
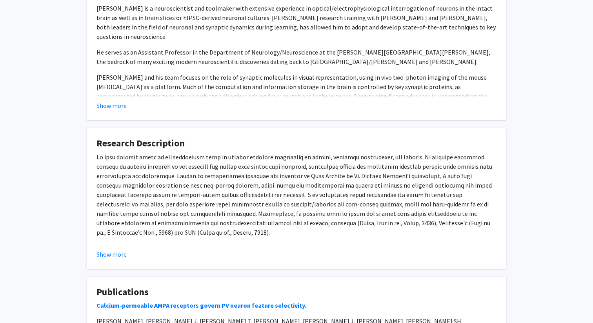
click at [252, 157] on p at bounding box center [297, 194] width 400 height 85
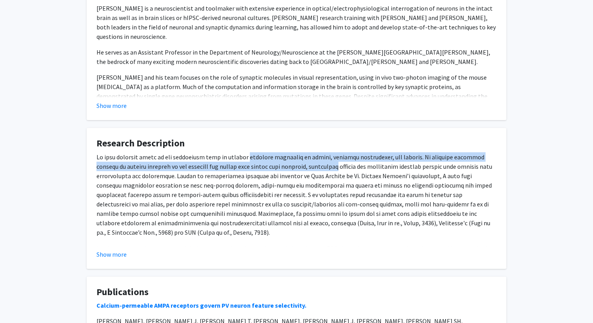
drag, startPoint x: 252, startPoint y: 157, endPoint x: 299, endPoint y: 161, distance: 47.2
click at [299, 161] on p at bounding box center [297, 194] width 400 height 85
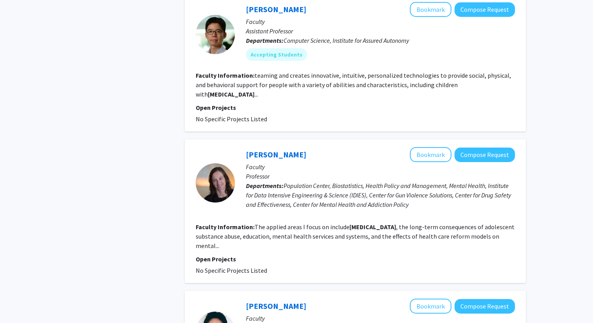
scroll to position [1221, 0]
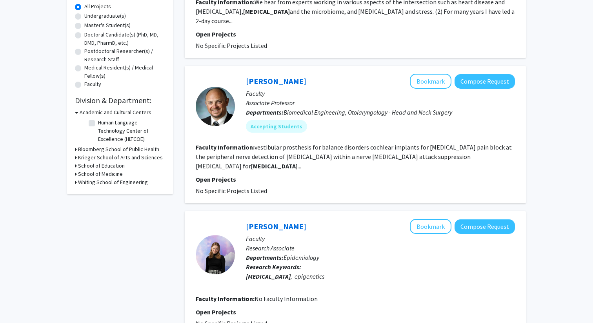
scroll to position [147, 0]
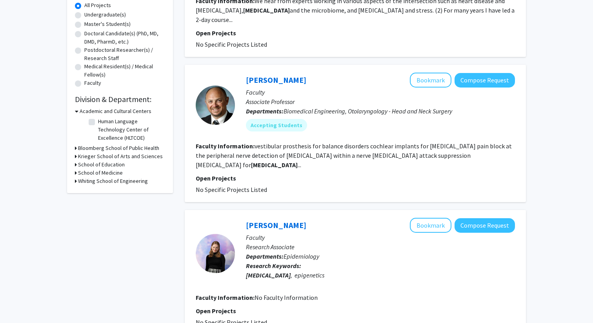
click at [288, 87] on p "Faculty" at bounding box center [380, 91] width 269 height 9
click at [288, 77] on div "Gene Fridman Bookmark Compose Request" at bounding box center [380, 80] width 269 height 15
click at [288, 76] on div "Gene Fridman Bookmark Compose Request" at bounding box center [380, 80] width 269 height 15
click at [288, 75] on link "Gene Fridman" at bounding box center [276, 80] width 60 height 10
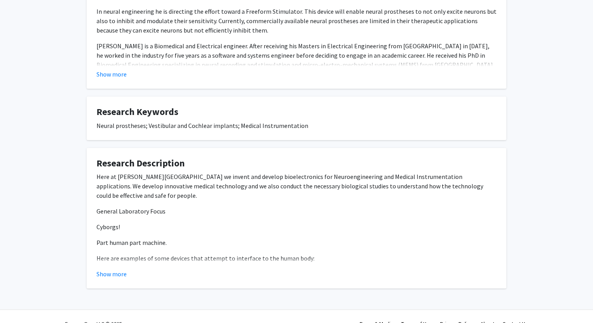
scroll to position [219, 0]
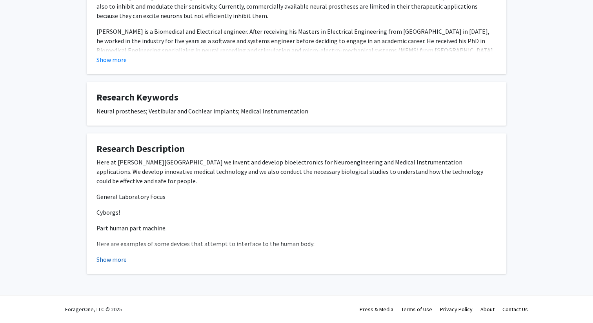
click at [118, 263] on button "Show more" at bounding box center [112, 259] width 30 height 9
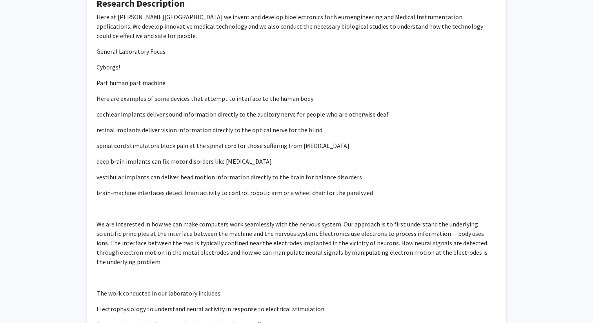
scroll to position [579, 0]
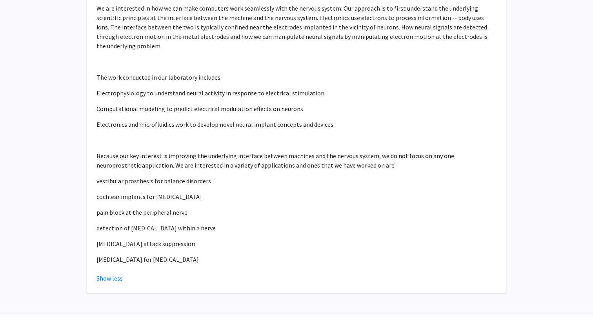
click at [120, 151] on p "Because our key interest is improving the underlying interface between machines…" at bounding box center [297, 160] width 400 height 19
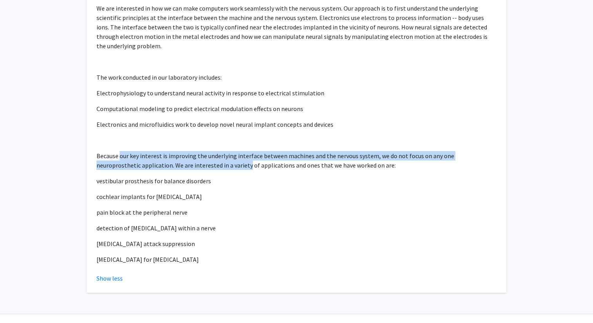
drag, startPoint x: 120, startPoint y: 138, endPoint x: 192, endPoint y: 149, distance: 72.6
click at [192, 151] on p "Because our key interest is improving the underlying interface between machines…" at bounding box center [297, 160] width 400 height 19
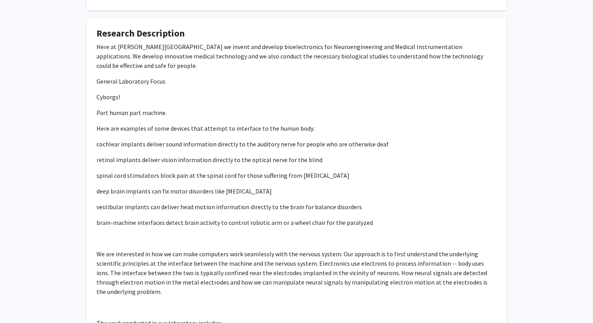
scroll to position [134, 0]
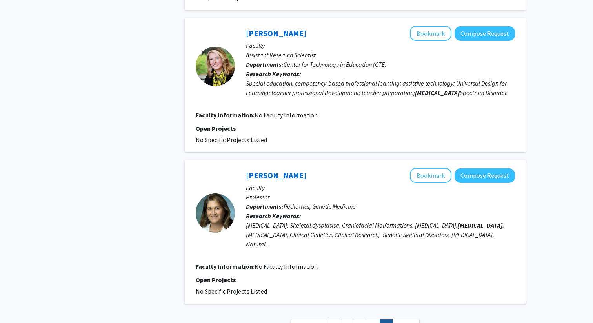
scroll to position [1180, 0]
